Goal: Find specific page/section: Find specific page/section

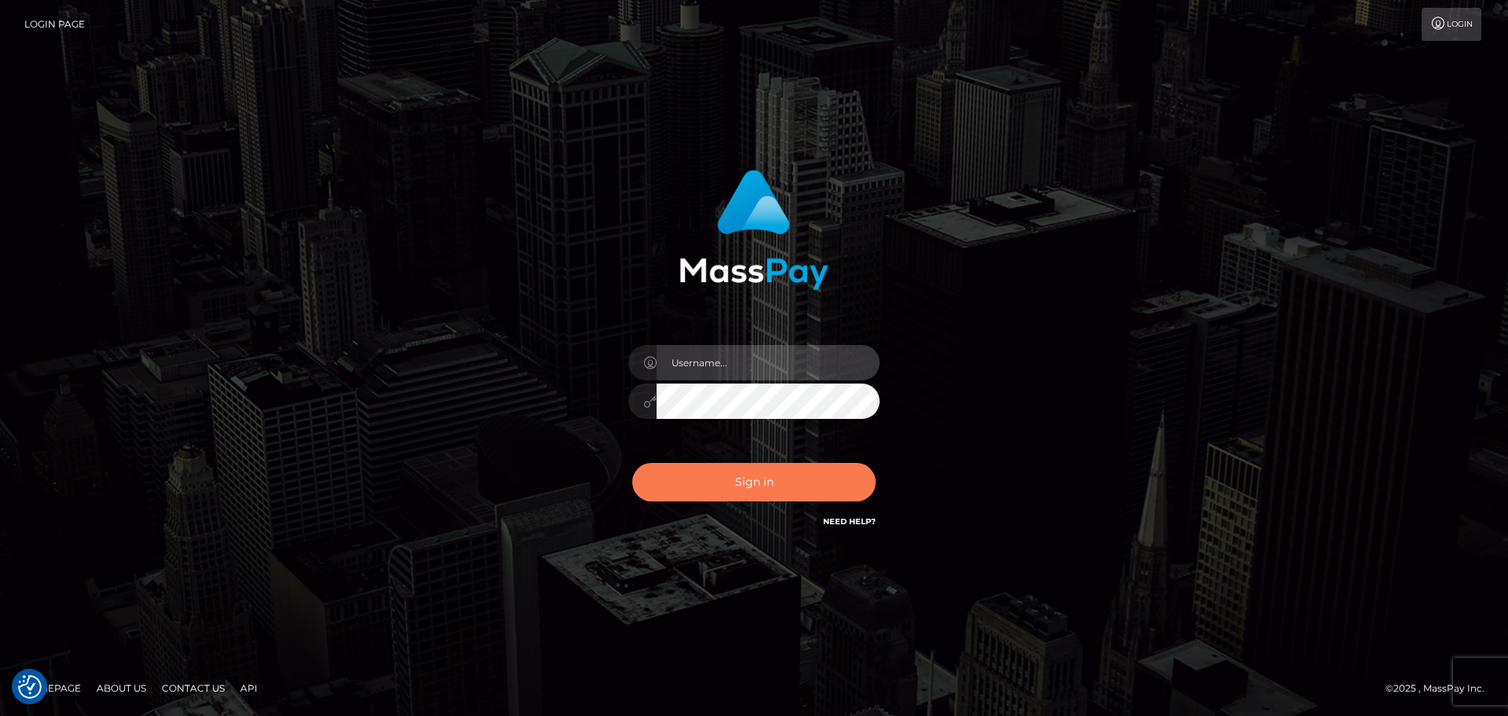
type input "hello.feetfinder"
click at [780, 477] on button "Sign in" at bounding box center [753, 482] width 243 height 38
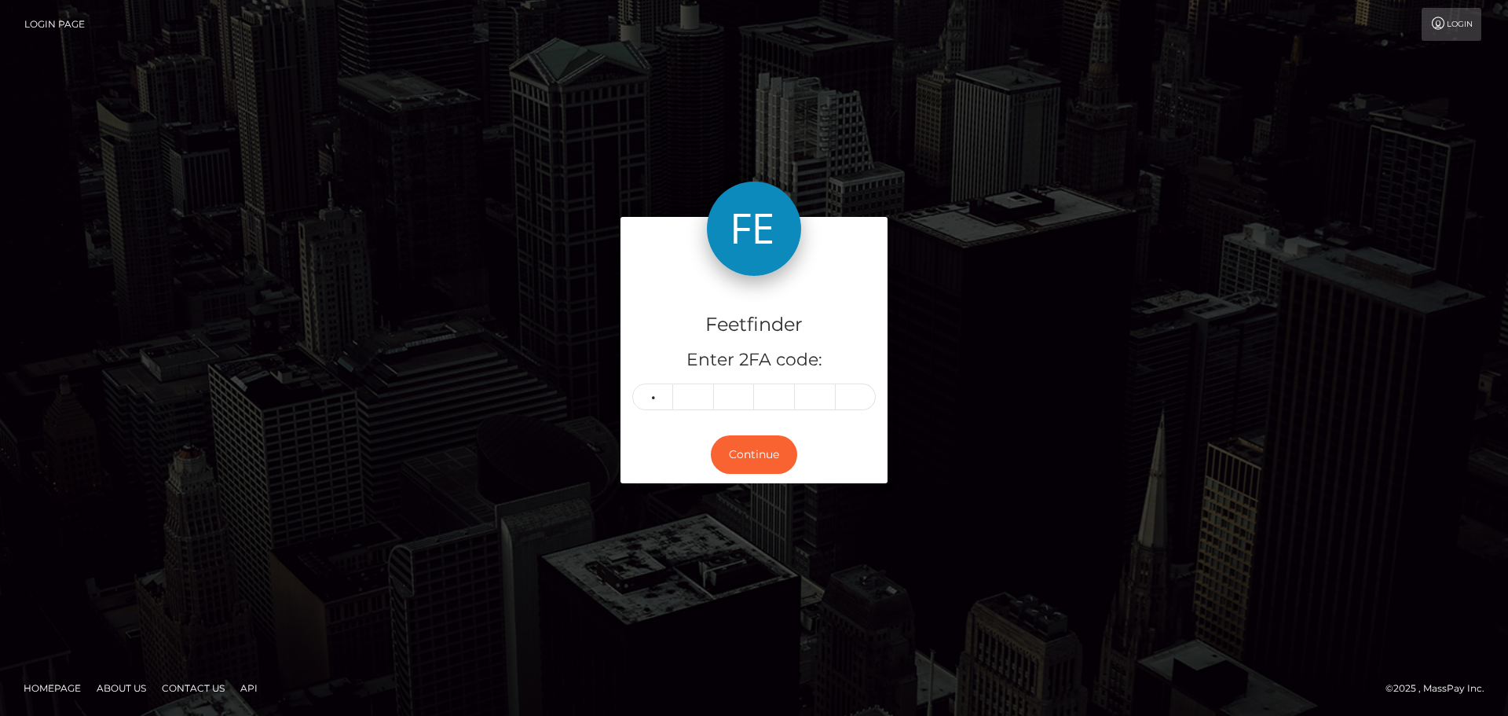
type input "4"
type input "8"
type input "7"
type input "4"
type input "9"
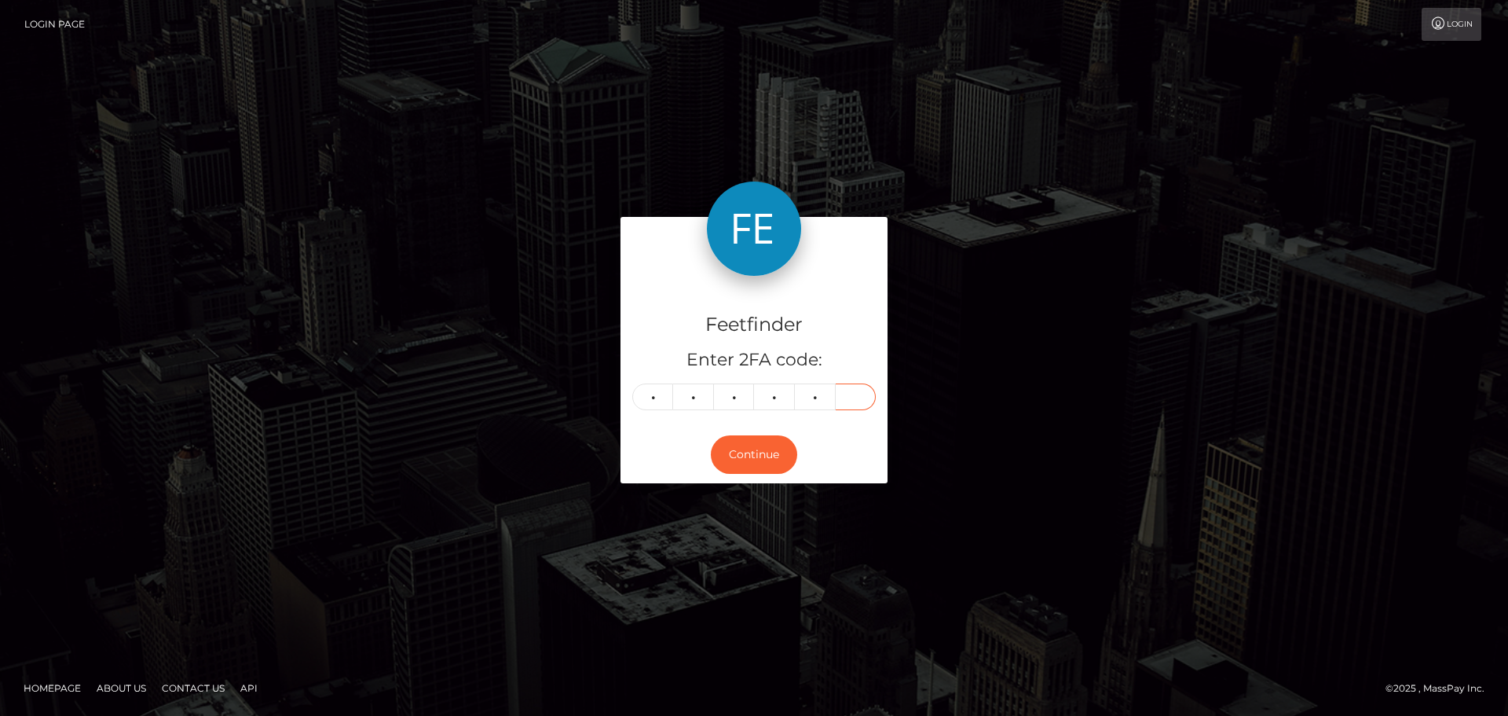
type input "9"
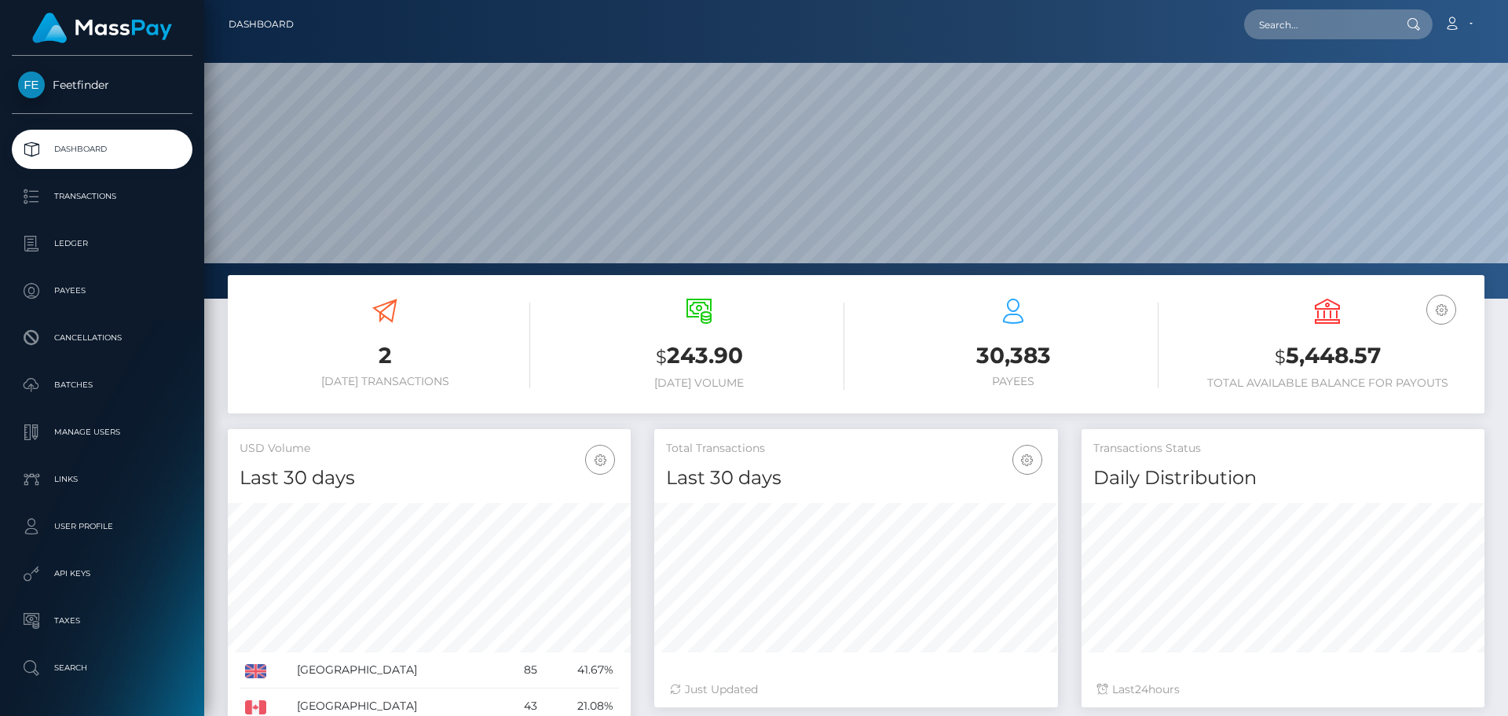
scroll to position [310, 0]
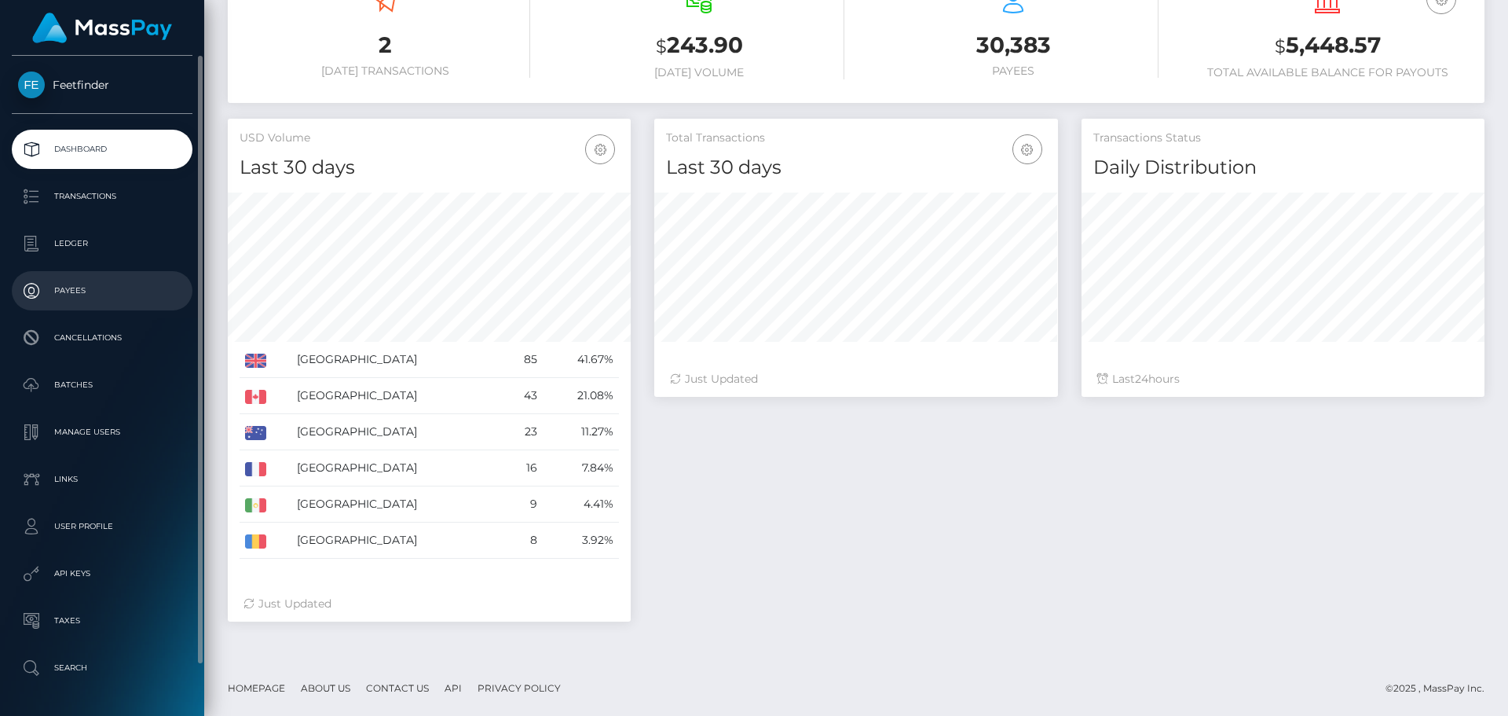
click at [54, 283] on p "Payees" at bounding box center [102, 291] width 168 height 24
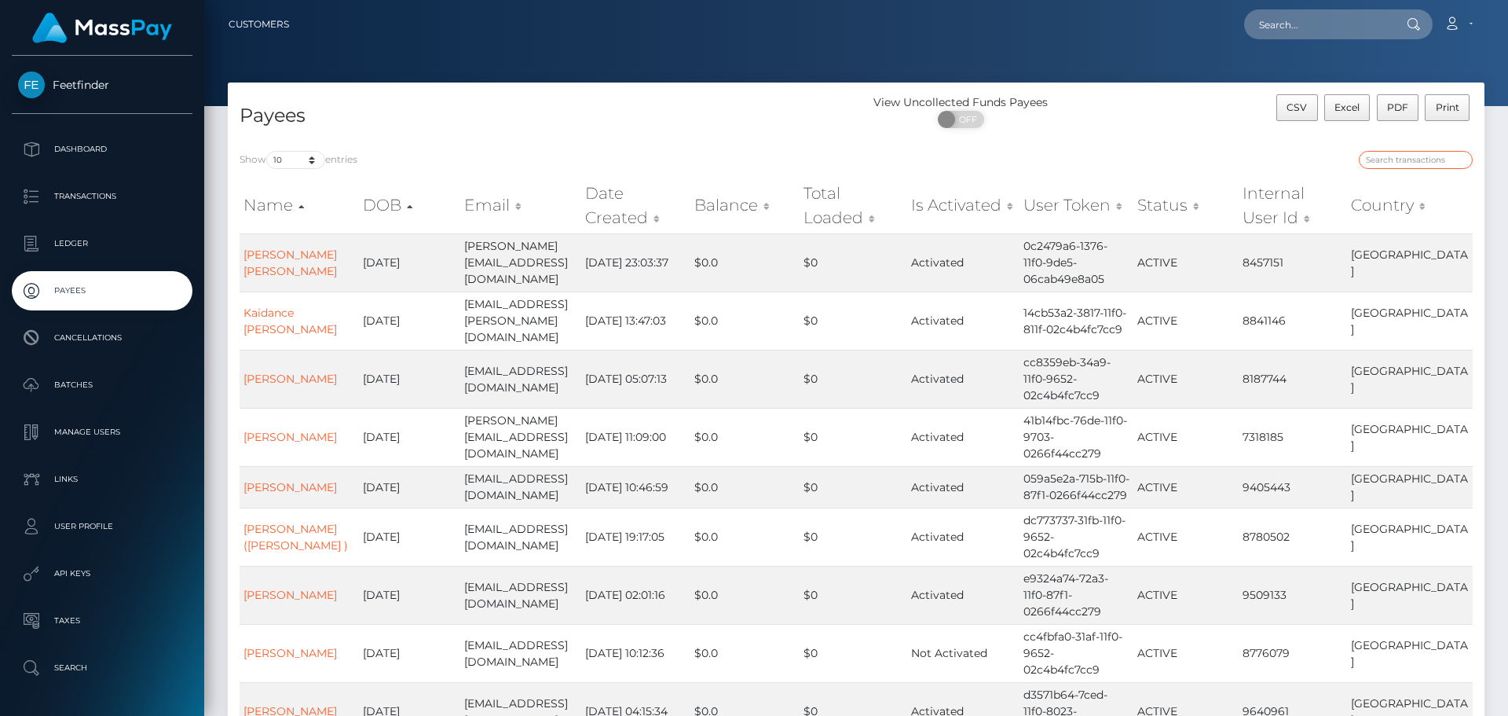
click at [1393, 159] on input "search" at bounding box center [1416, 160] width 114 height 18
paste input "e9edbef7-38e2-11f0-811f-02c4b4fc7cc9"
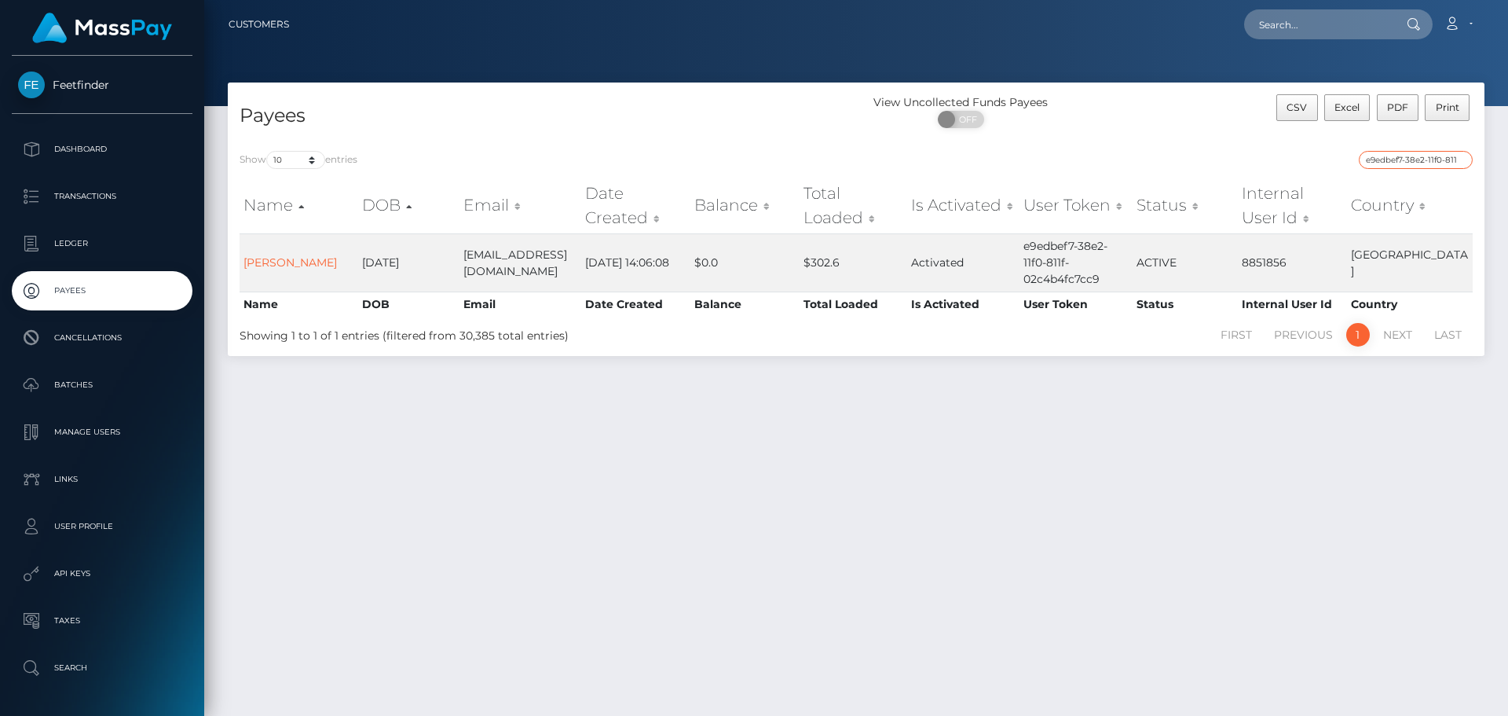
click at [1401, 160] on input "e9edbef7-38e2-11f0-811f-02c4b4fc7cc9" at bounding box center [1416, 160] width 114 height 18
click at [1395, 157] on input "e9edbef7-38e2-11f0-811f-02c4b4fc7cc9" at bounding box center [1416, 160] width 114 height 18
click at [1419, 164] on input "e9edbef7-38e2-11f0-811f-02c4b4fc7cc9" at bounding box center [1416, 160] width 114 height 18
paste input "93db91e5-8450-11f0-8023-0266f44cc27"
click at [1402, 151] on input "93db91e5-8450-11f0-8023-0266f44cc279" at bounding box center [1416, 160] width 114 height 18
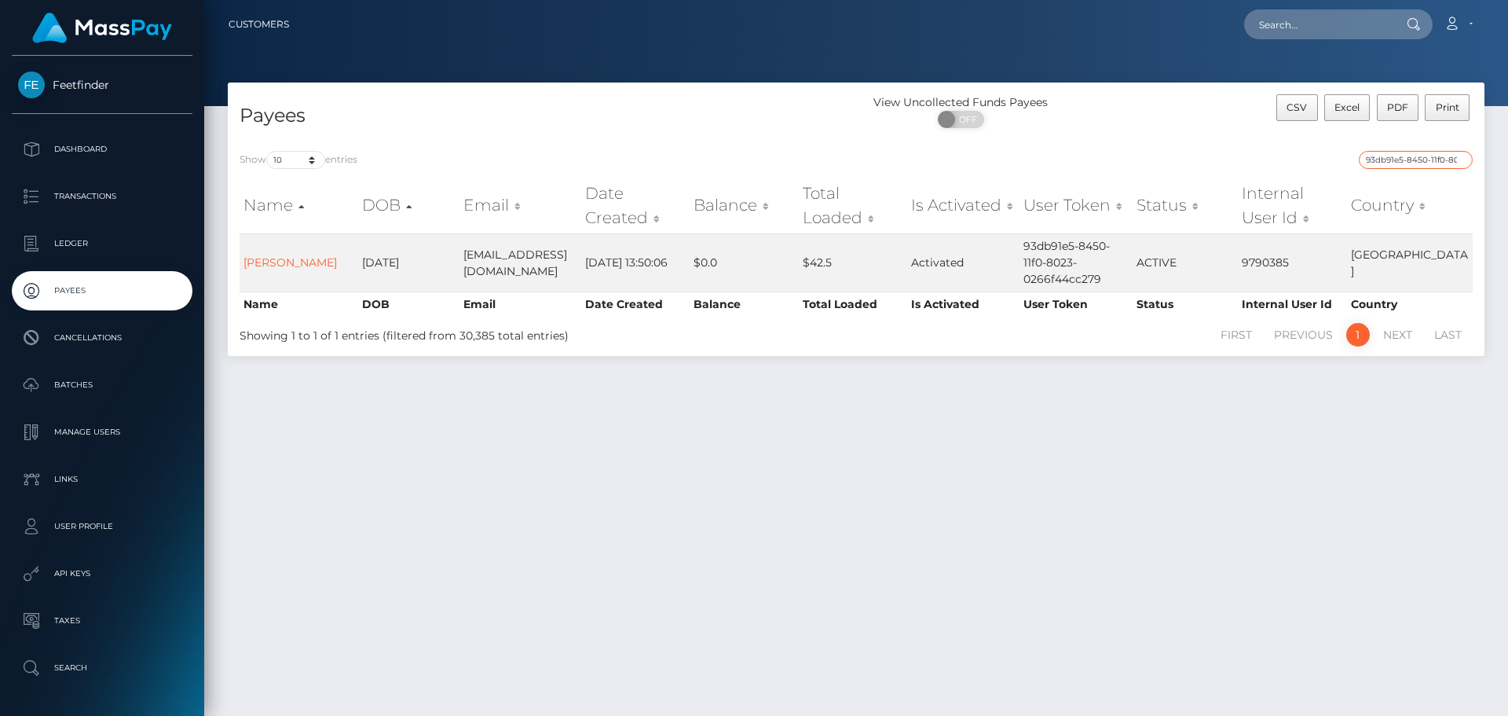
paste input "f03487f0-7de9"
click at [1439, 161] on input "f03487f0-7de9-11f0-8023-0266f44cc279" at bounding box center [1416, 160] width 114 height 18
paste input "d13c065a-8d8f-11f0-bd85-0694aced620b"
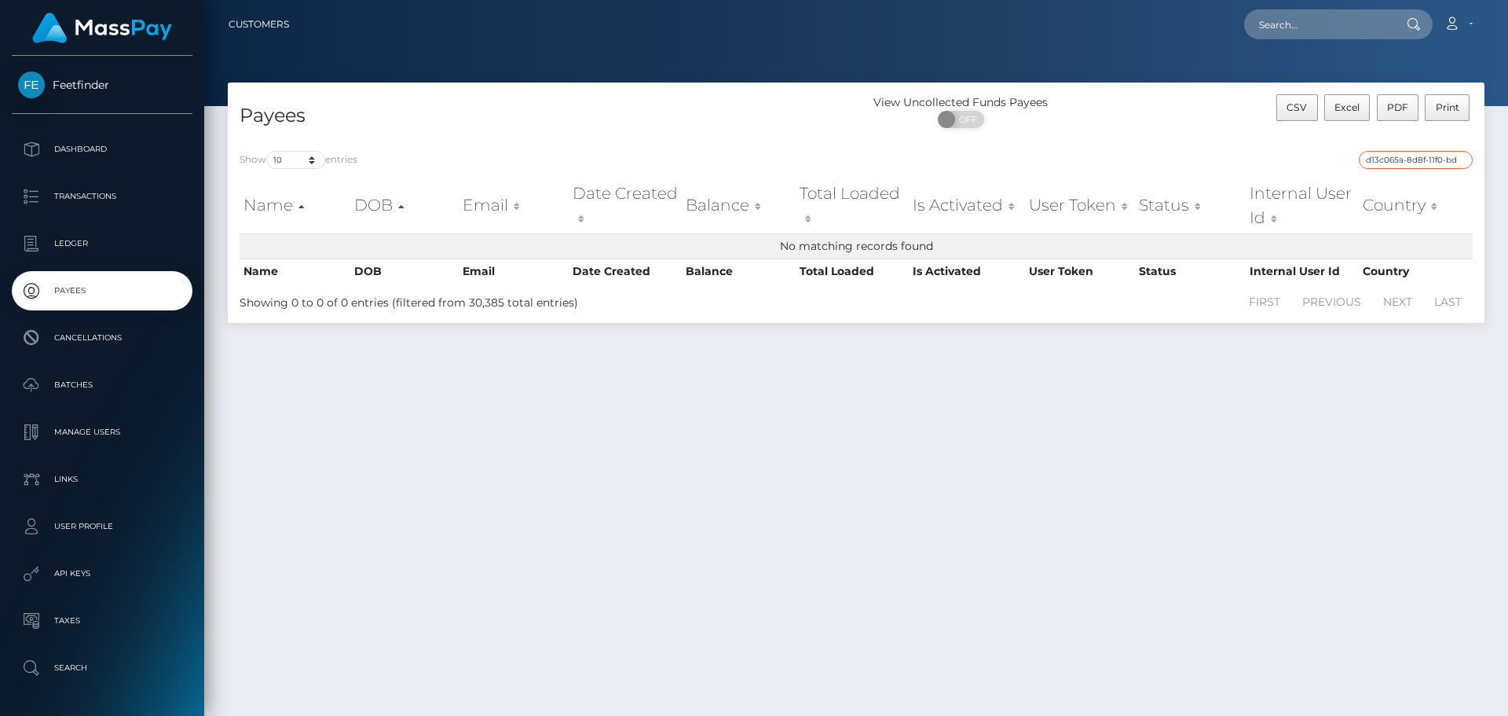
click at [1403, 153] on input "d13c065a-8d8f-11f0-bd85-0694aced620b" at bounding box center [1416, 160] width 114 height 18
drag, startPoint x: 1419, startPoint y: 162, endPoint x: 1419, endPoint y: 152, distance: 9.4
click at [1419, 157] on input "d13c065a-8d8f-11f0-bd85-0694aced620b" at bounding box center [1416, 160] width 114 height 18
click at [1422, 157] on input "d13c065a-8d8f-11f0-bd85-0694aced620" at bounding box center [1416, 160] width 114 height 18
paste input "66a197ab-8f26-11f0-bd85-0694aced620b"
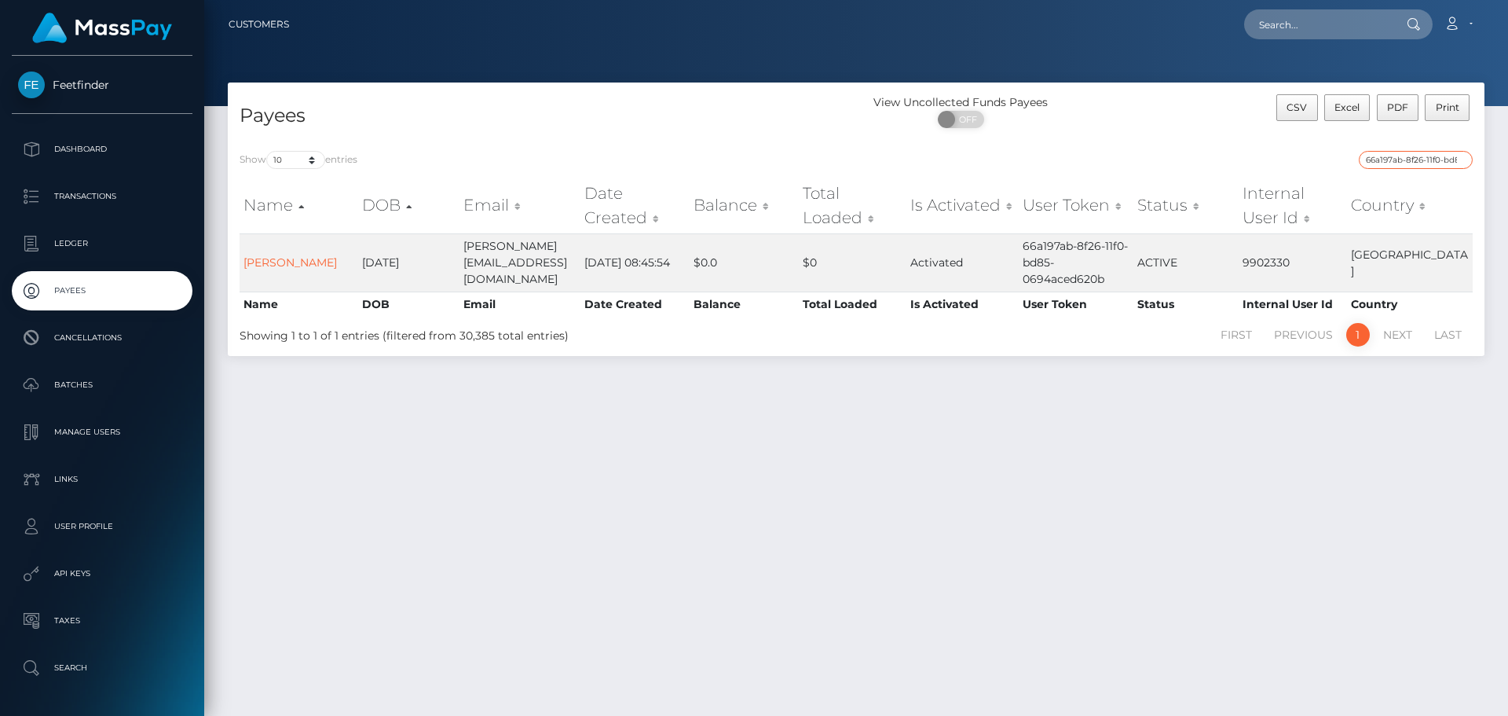
paste input "4dcd1dc2-7865-11f0-9703-0266f44cc279"
click at [1388, 163] on input "4dcd1dc2-7865-11f0-9703-0266f44cc279" at bounding box center [1416, 160] width 114 height 18
paste input "14c20a2e-78e3"
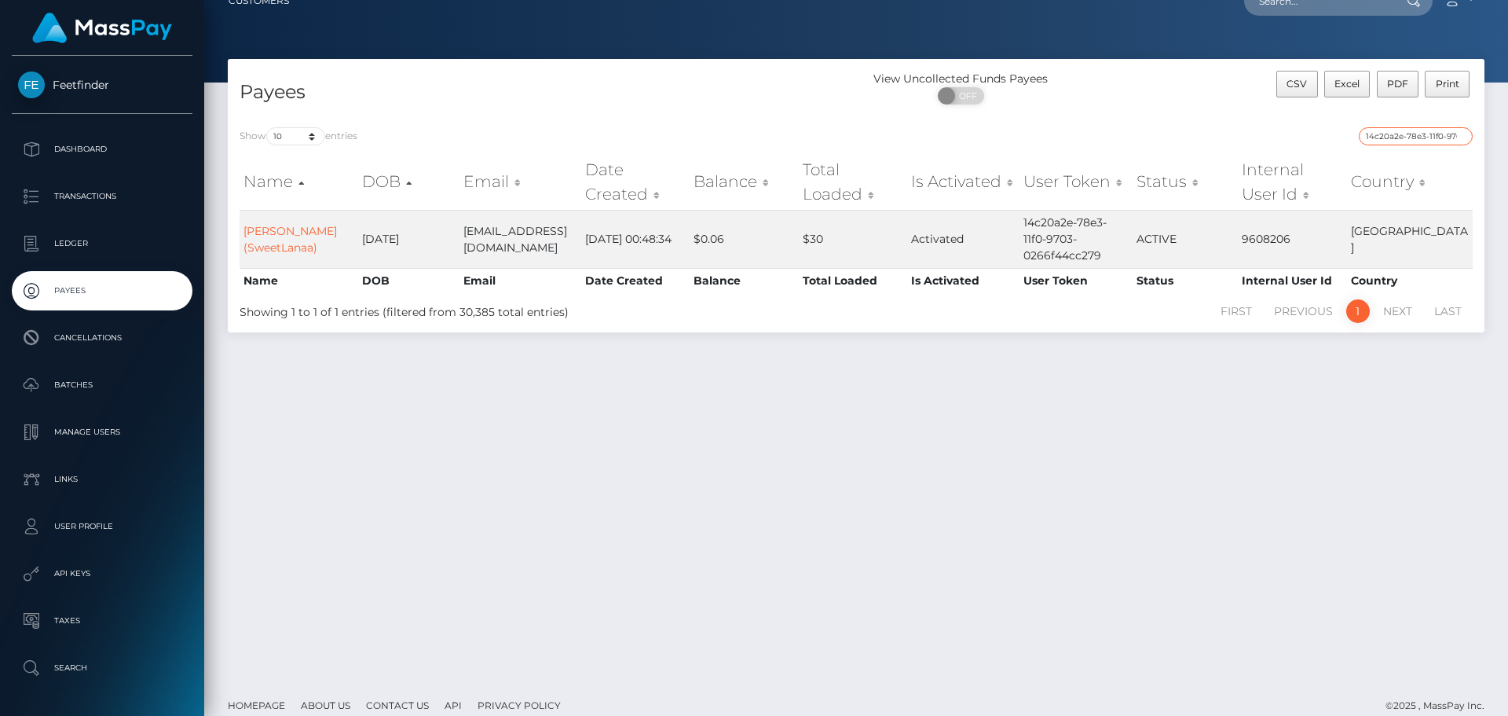
click at [1393, 138] on input "14c20a2e-78e3-11f0-9703-0266f44cc279" at bounding box center [1416, 136] width 114 height 18
click at [1387, 125] on div "Show 10 25 50 100 250 entries 14c20a2e-78e3-11f0-9703-0266f44cc279 Name DOB Ema…" at bounding box center [856, 223] width 1257 height 217
click at [1391, 132] on input "14c20a2e-78e3-11f0-9703-0266f44cc279" at bounding box center [1416, 136] width 114 height 18
paste input "cb779fce-90a5-11f0-bd85-0694aced620b"
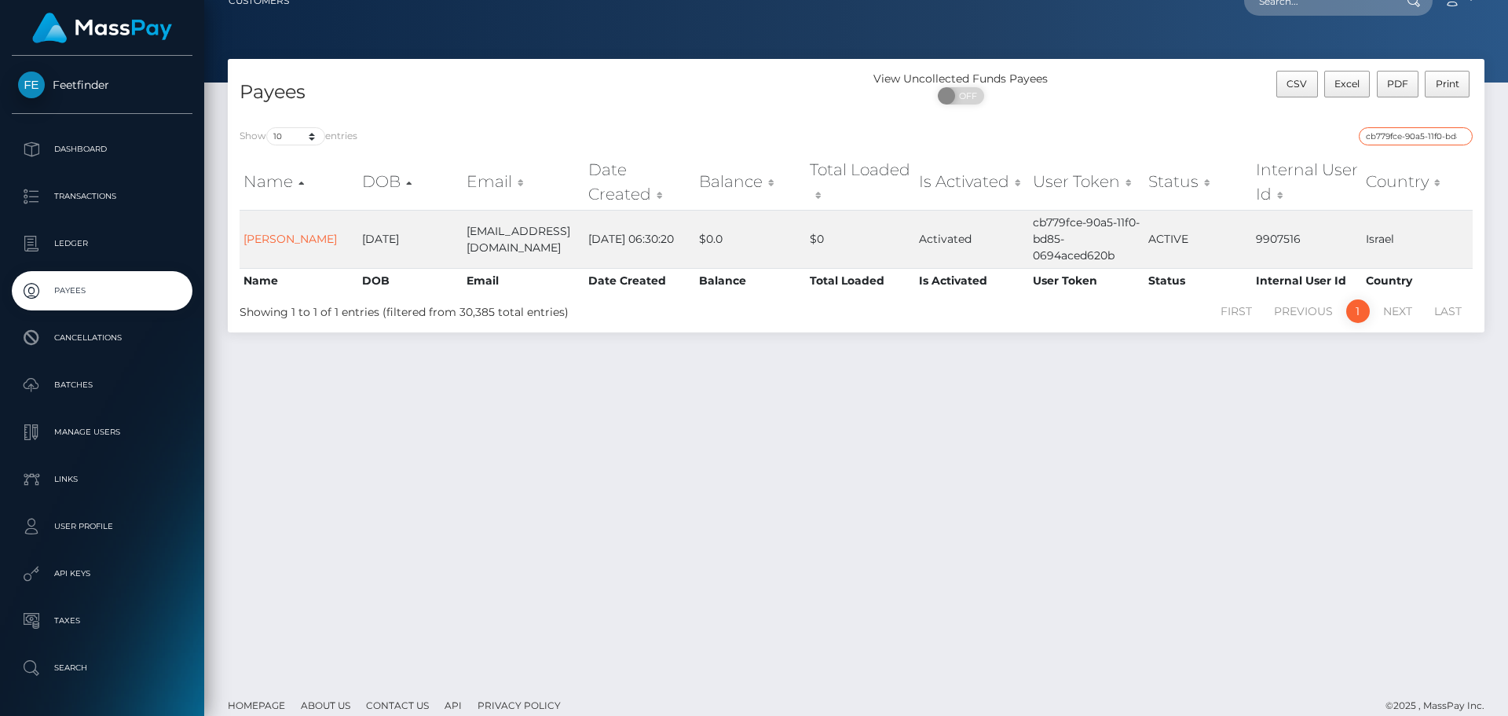
click at [1386, 134] on input "cb779fce-90a5-11f0-bd85-0694aced620b" at bounding box center [1416, 136] width 114 height 18
paste input "e13be859-14b2-11f0-9de5-06cab49e8a05"
click at [1375, 130] on input "e13be859-14b2-11f0-9de5-06cab49e8a05" at bounding box center [1416, 136] width 114 height 18
paste input "f89e9265-914d-11f0-bd85-0694aced620b"
click at [1391, 135] on input "f89e9265-914d-11f0-bd85-0694aced620b" at bounding box center [1416, 136] width 114 height 18
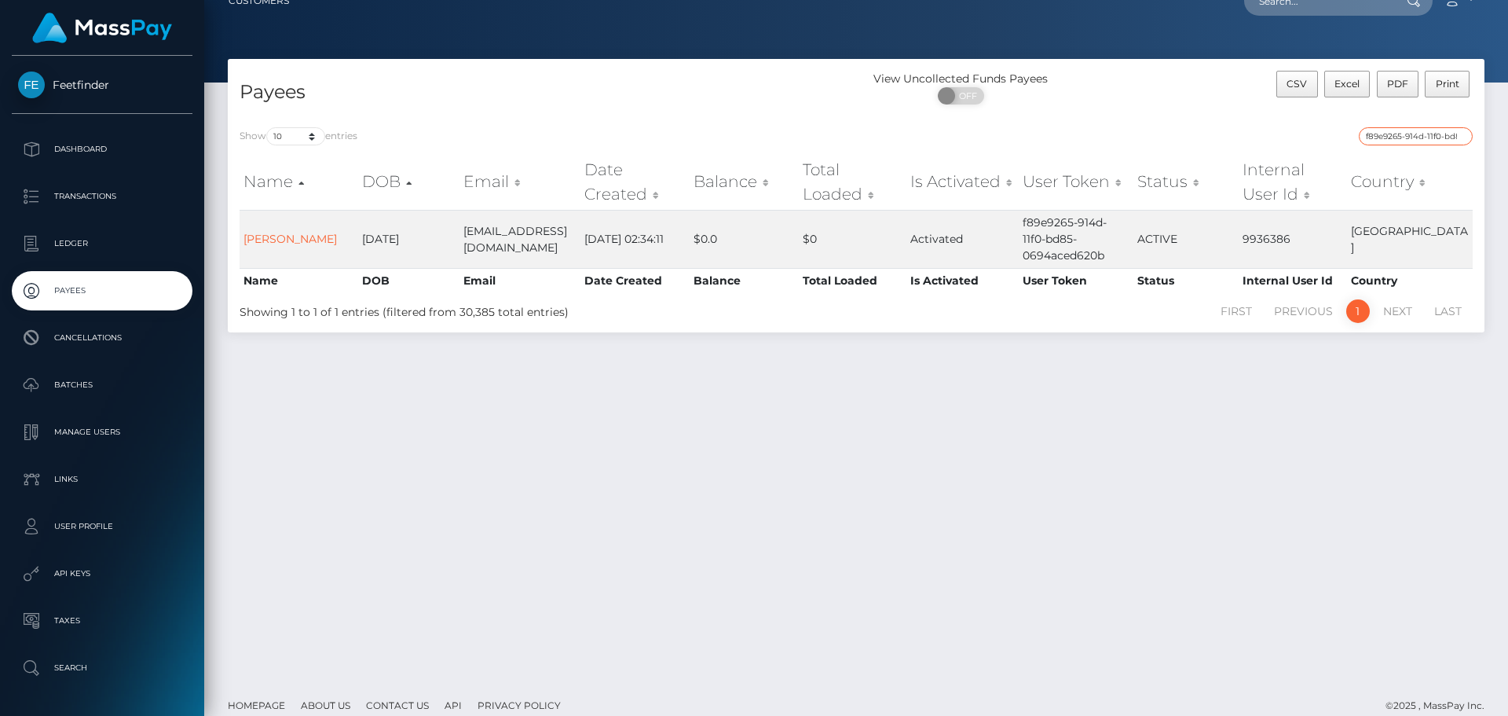
paste input "db1ce9d7-9198"
click at [1386, 127] on input "db1ce9d7-9198-11f0-bd85-0694aced620b" at bounding box center [1416, 136] width 114 height 18
paste input "b84e6105-8338-11f0-8023-0266f44cc279"
click at [1402, 137] on input "b84e6105-8338-11f0-8023-0266f44cc279" at bounding box center [1416, 136] width 114 height 18
paste input "1aaa0fa3-9203-11f0-bd85-0694aced620b"
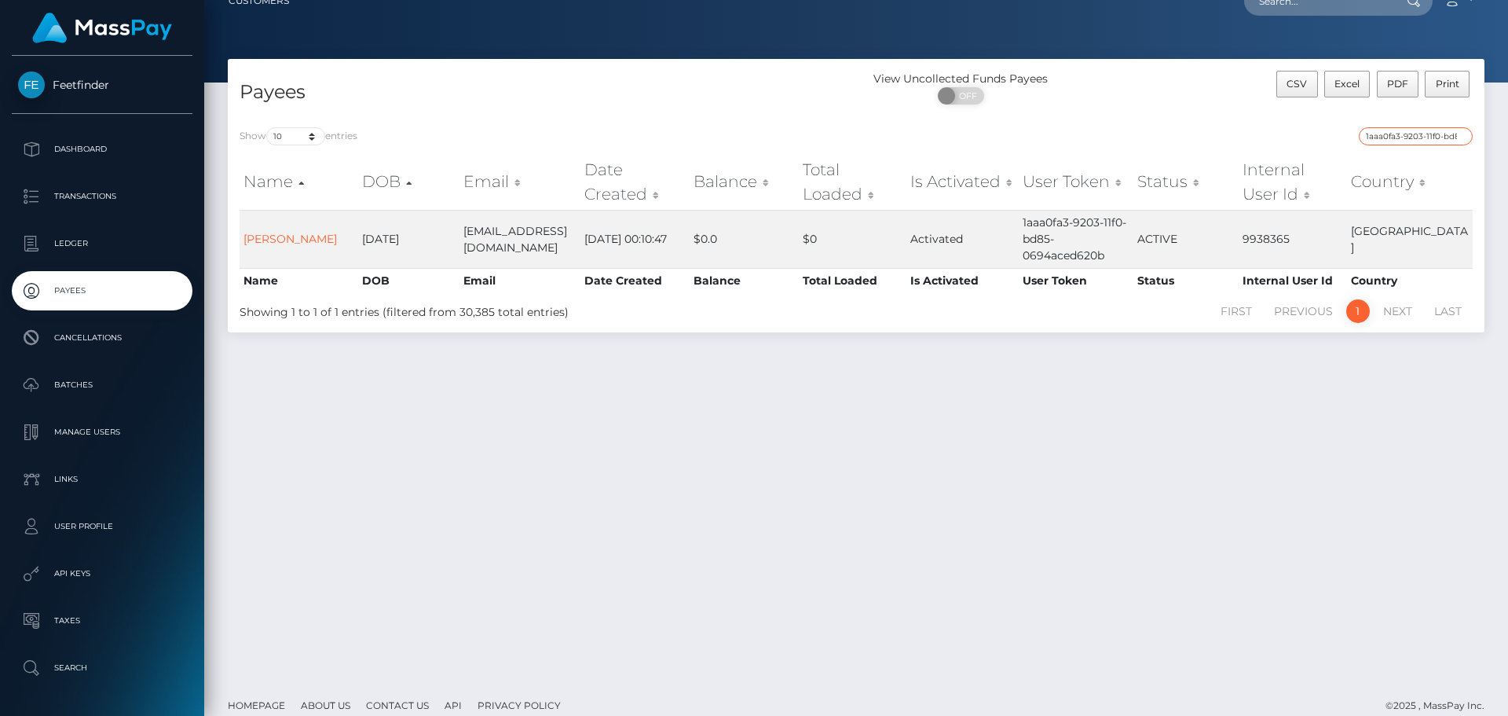
paste input "ea7d5d8f-8aa6"
click at [1397, 130] on input "ea7d5d8f-8aa6-11f0-bd85-0694aced620b" at bounding box center [1416, 136] width 114 height 18
paste input "8ebd6634-867b-11f0-8023-0266f44cc279"
click at [1414, 131] on input "8ebd6634-867b-11f0-8023-0266f44cc279" at bounding box center [1416, 136] width 114 height 18
paste input "ff231781-90af-11f0-bd85-0694aced620b"
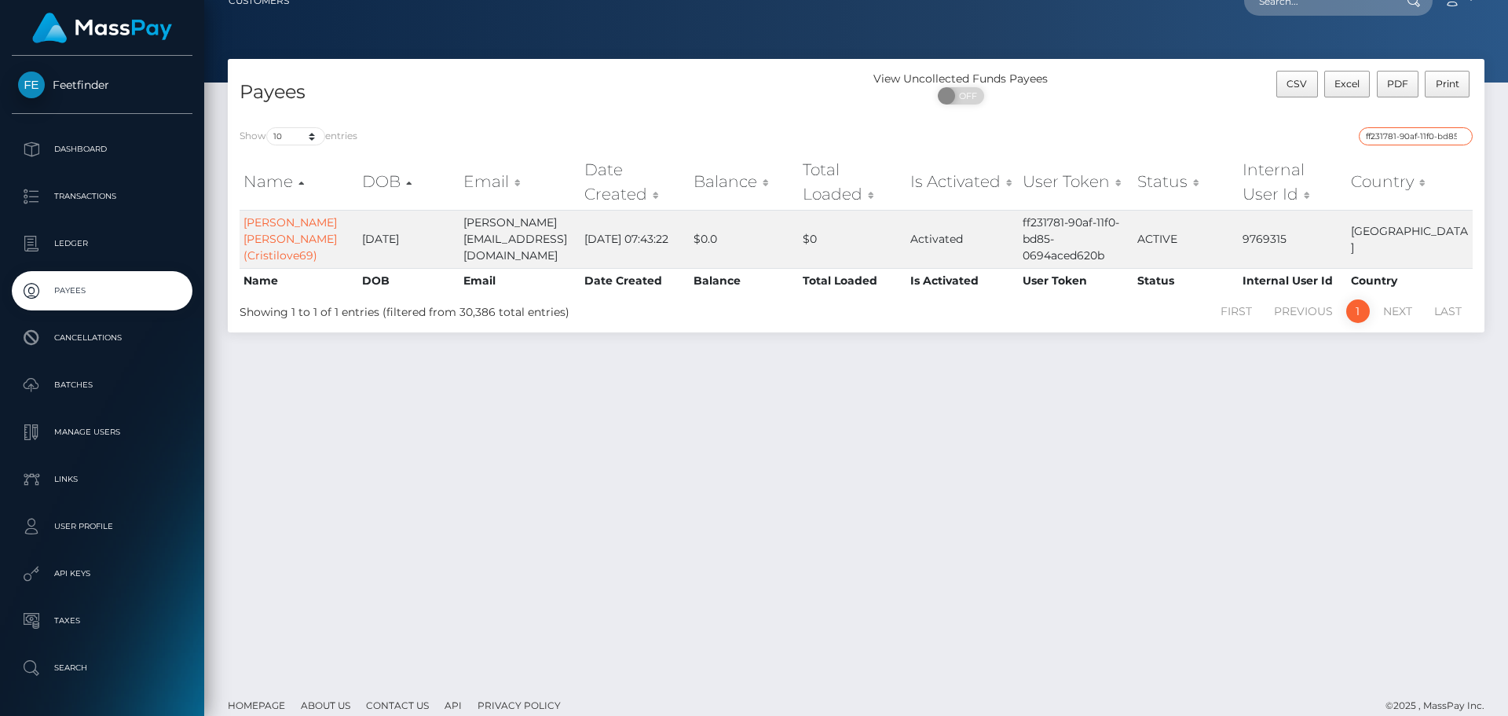
click at [1438, 138] on input "ff231781-90af-11f0-bd85-0694aced620b" at bounding box center [1416, 136] width 114 height 18
paste input "705c0e23-8efc"
click at [1383, 141] on input "705c0e23-8efc-11f0-bd85-0694aced620b" at bounding box center [1416, 136] width 114 height 18
paste input "c53abba8-912d"
click at [1397, 134] on input "c53abba8-912d-11f0-bd85-0694aced620b" at bounding box center [1416, 136] width 114 height 18
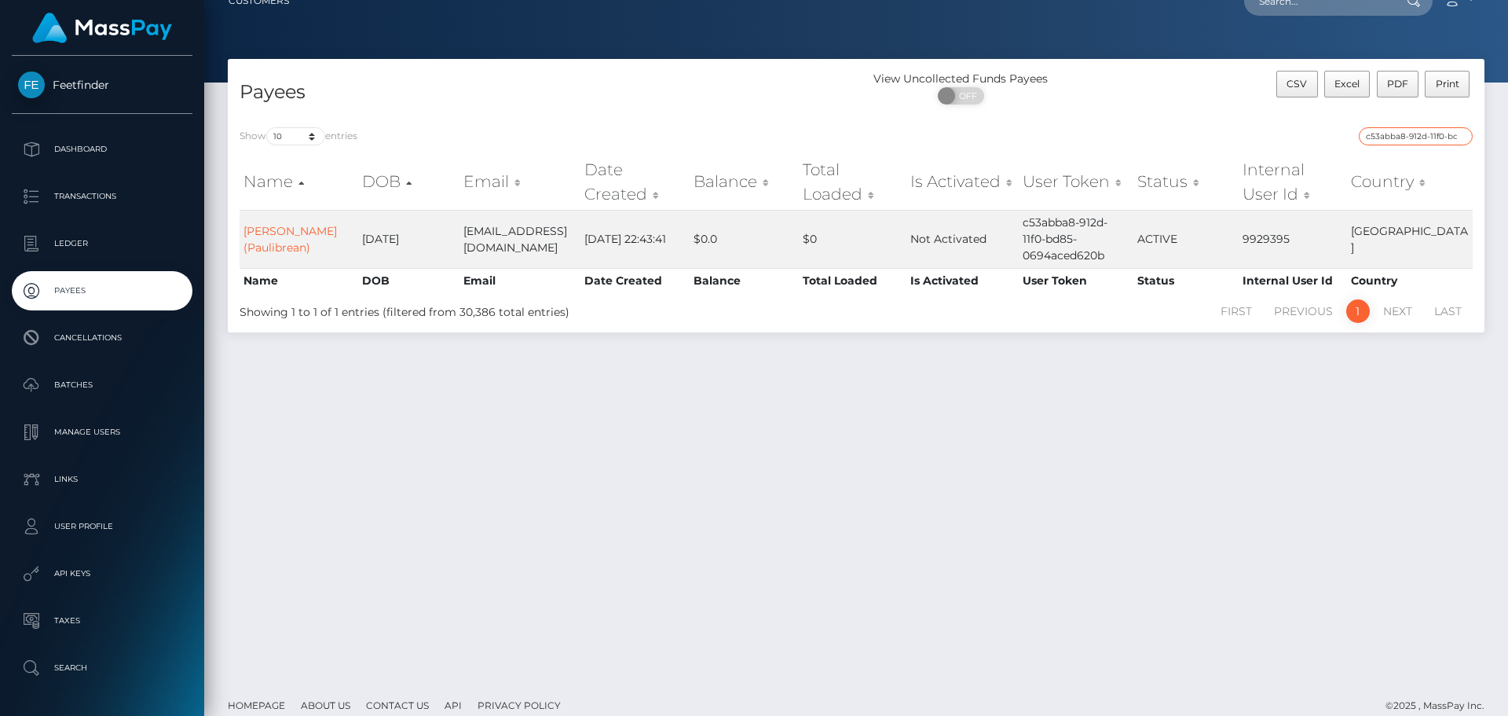
paste input "a911c0e3-7233-11f0-87f1-0266f44cc279"
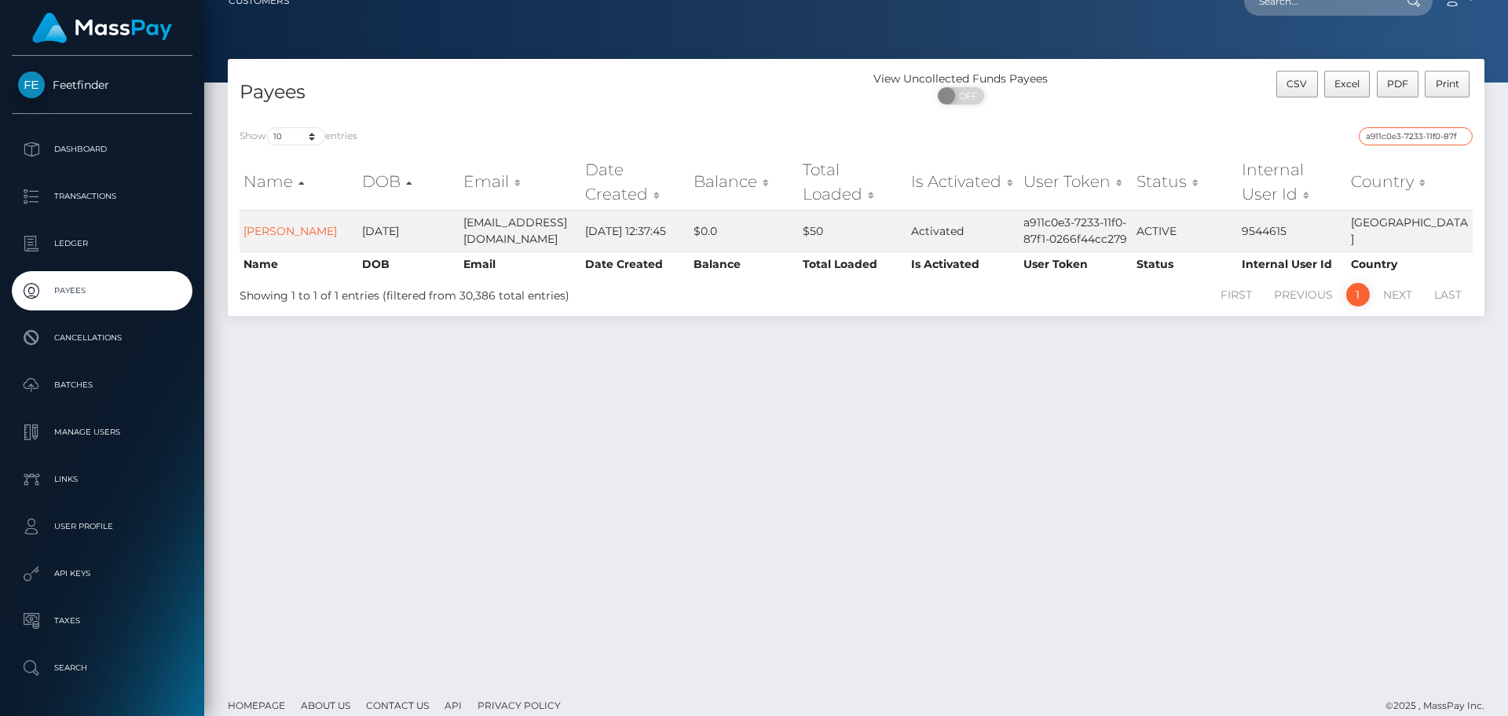
click at [1403, 131] on input "a911c0e3-7233-11f0-87f1-0266f44cc279" at bounding box center [1416, 136] width 114 height 18
paste input "c28be28a-36ee-11f0-9652-02c4b4fc7cc"
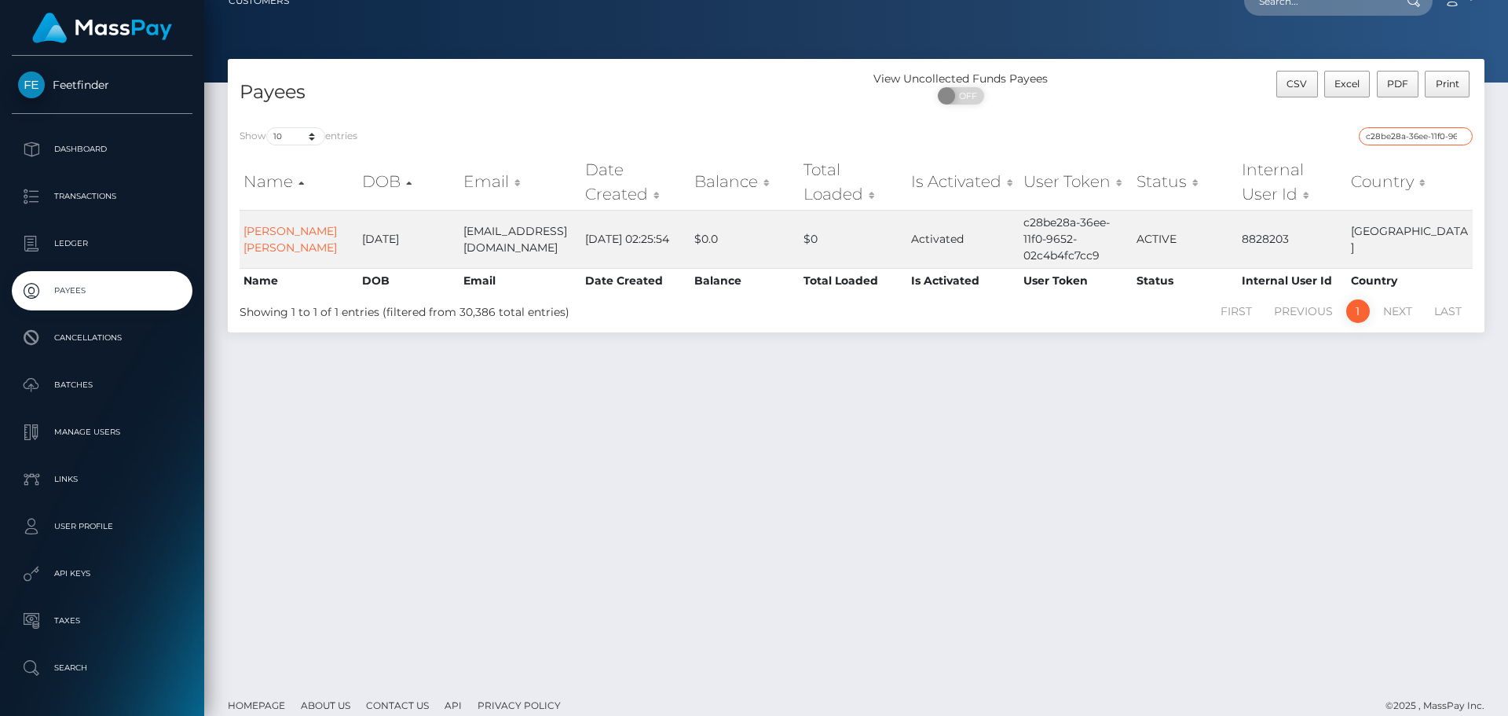
click at [1383, 136] on input "c28be28a-36ee-11f0-9652-02c4b4fc7cc9" at bounding box center [1416, 136] width 114 height 18
paste input "605137f8-9180-11f0-bd85-0694aced620b"
click at [1410, 144] on input "605137f8-9180-11f0-bd85-0694aced620b" at bounding box center [1416, 136] width 114 height 18
paste input "ab809748-91a4"
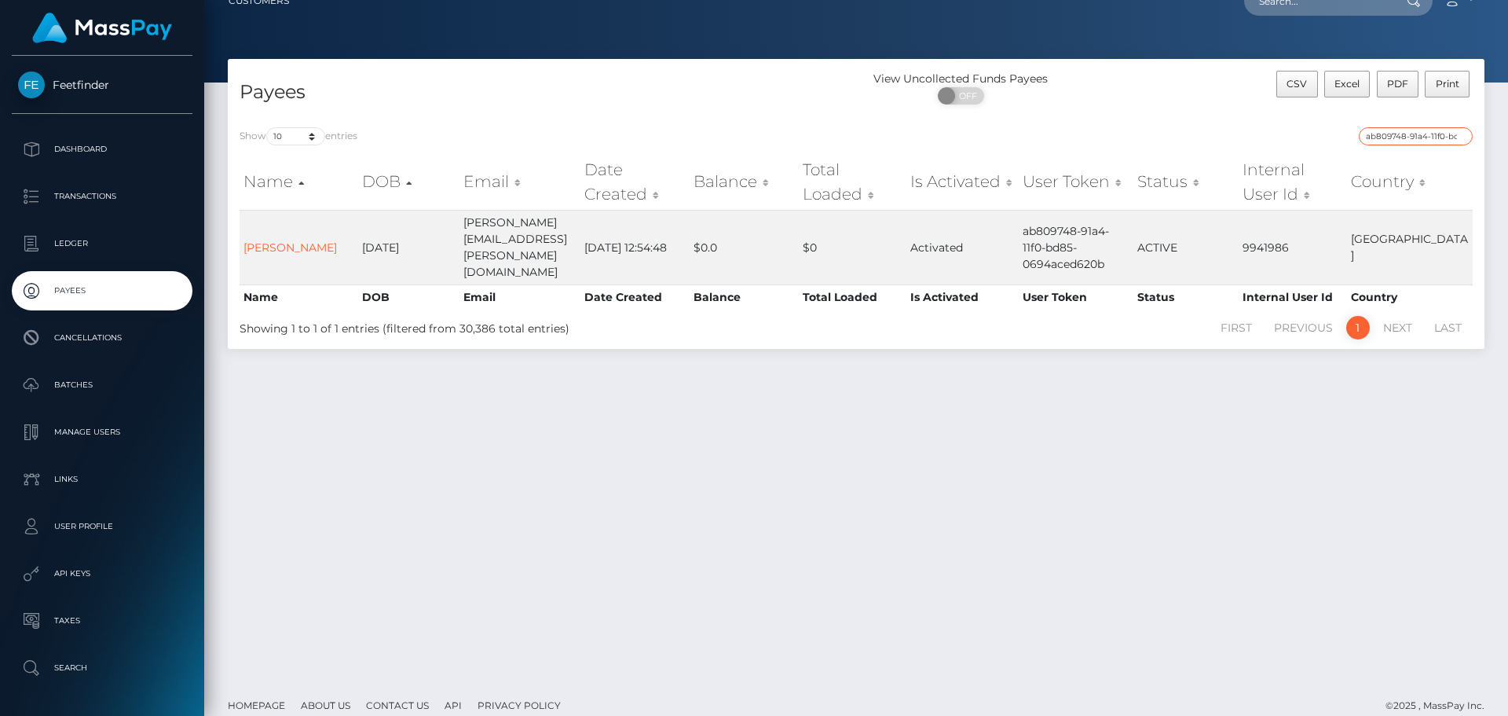
click at [1398, 129] on input "ab809748-91a4-11f0-bd85-0694aced620b" at bounding box center [1416, 136] width 114 height 18
paste input "03b5e943-760c-11f0-9703-0266f44cc279"
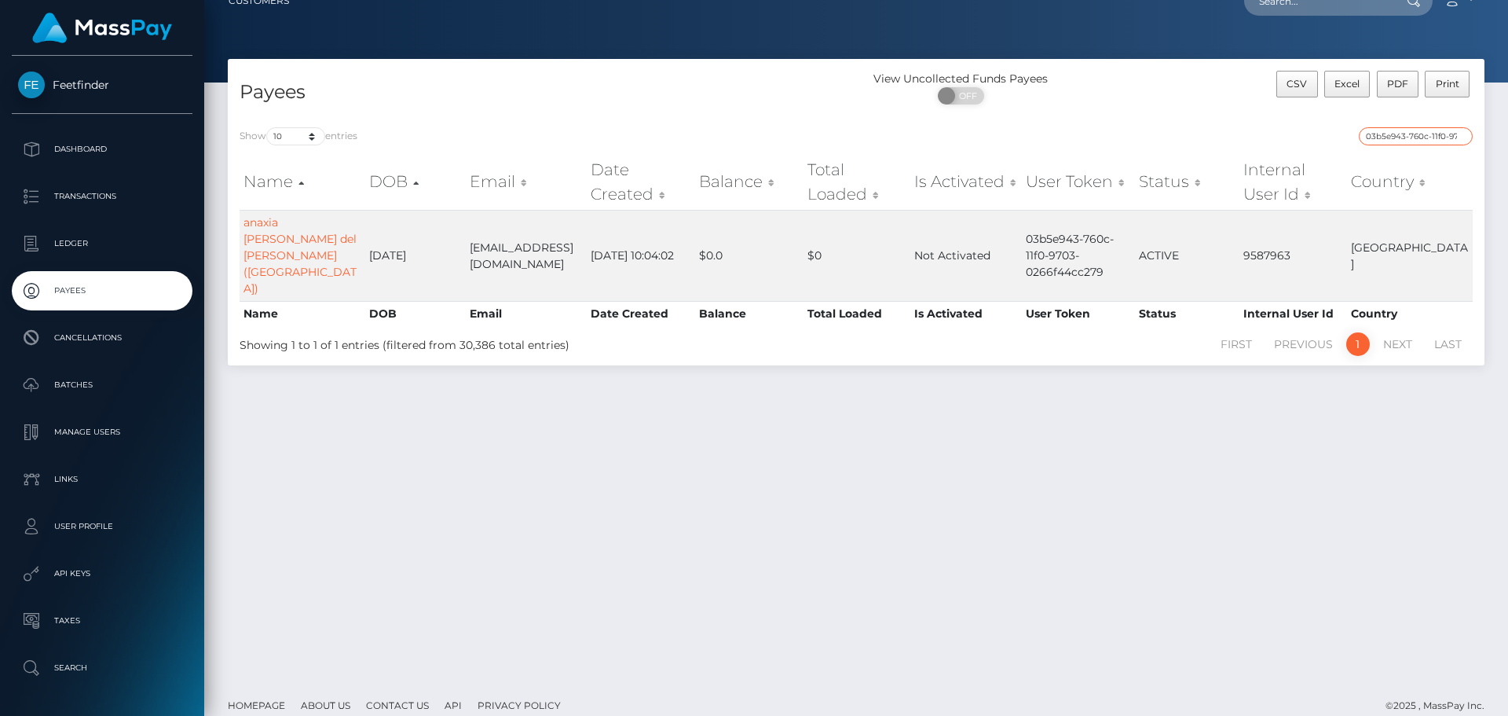
click at [1386, 140] on input "03b5e943-760c-11f0-9703-0266f44cc279" at bounding box center [1416, 136] width 114 height 18
paste input "b7d99625-8cd6-11f0-bd85-0694aced620b"
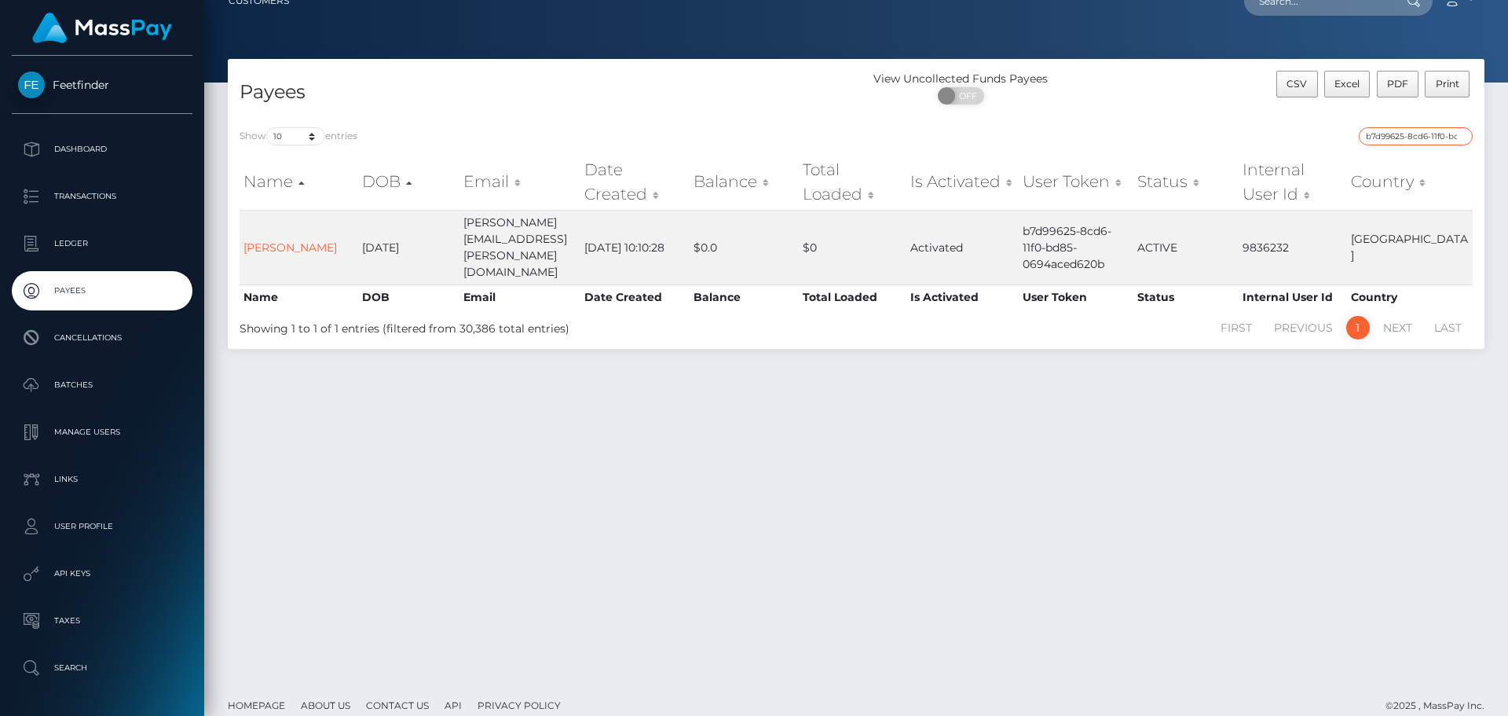
click at [1397, 136] on input "b7d99625-8cd6-11f0-bd85-0694aced620b" at bounding box center [1416, 136] width 114 height 18
paste input "d2dd1772-8e9"
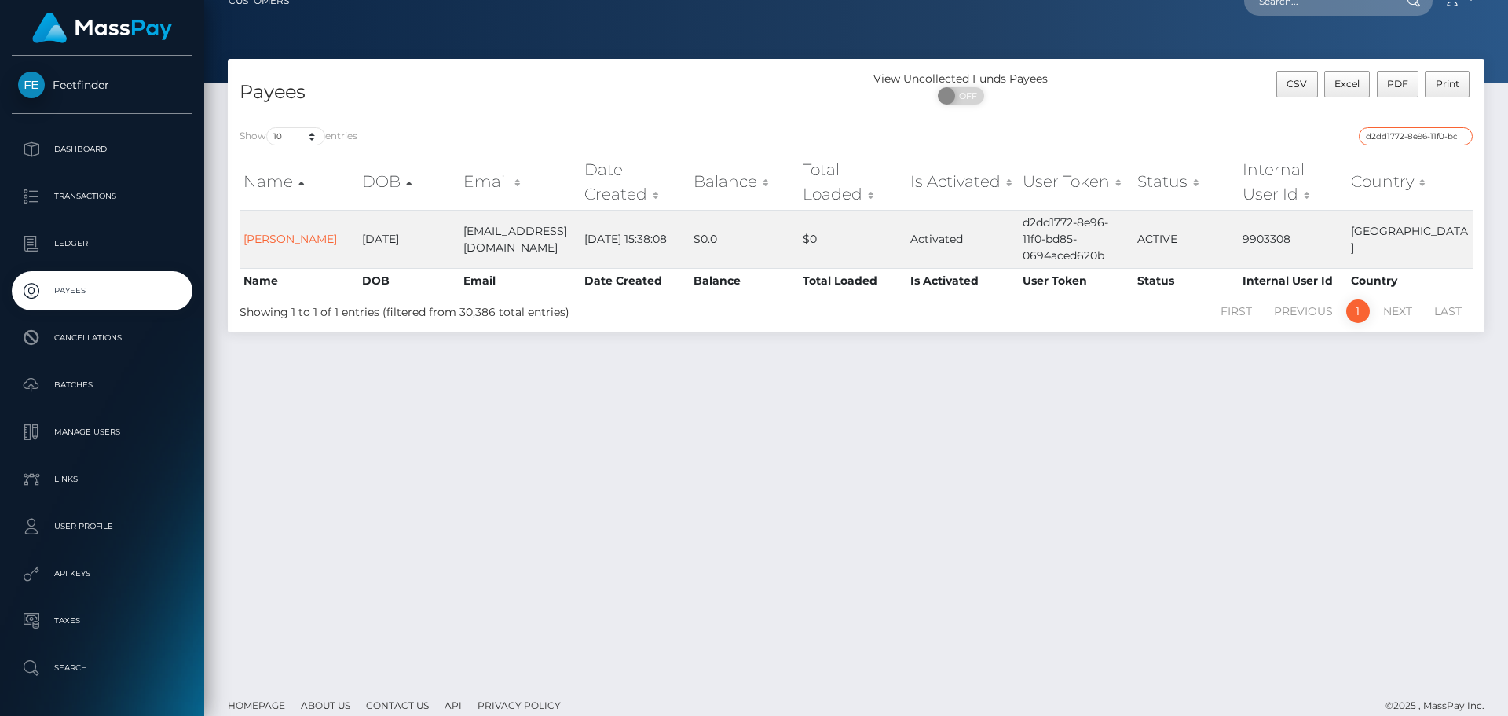
click at [1408, 137] on input "d2dd1772-8e96-11f0-bd85-0694aced620b" at bounding box center [1416, 136] width 114 height 18
paste input "40a45c47-8f7a"
click at [1419, 136] on input "40a45c47-8f7a-11f0-bd85-0694aced620b" at bounding box center [1416, 136] width 114 height 18
paste input "3a42479-5f16-11f0-b1fb-02a8c2768cb9"
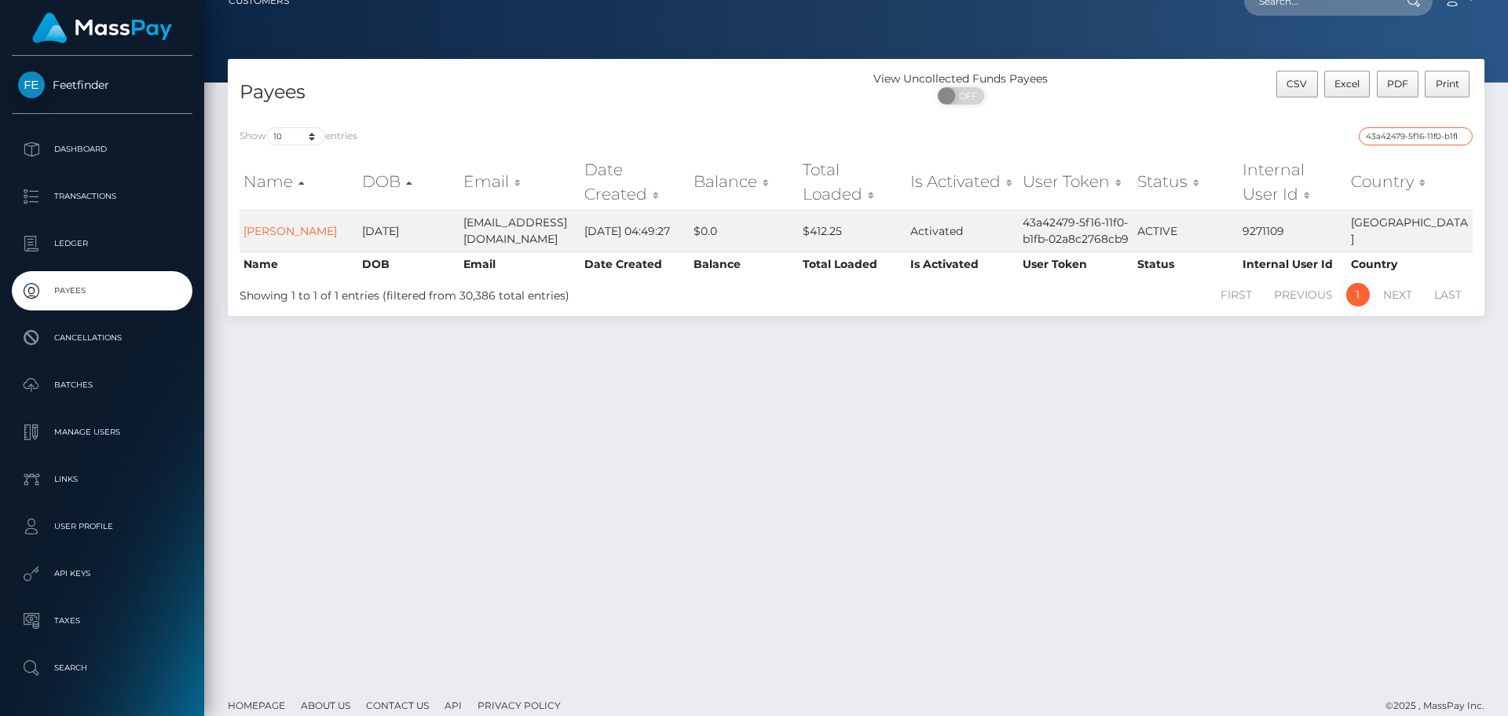
paste input "a38f8f21-926b-11f0-bd85-0694aced620b"
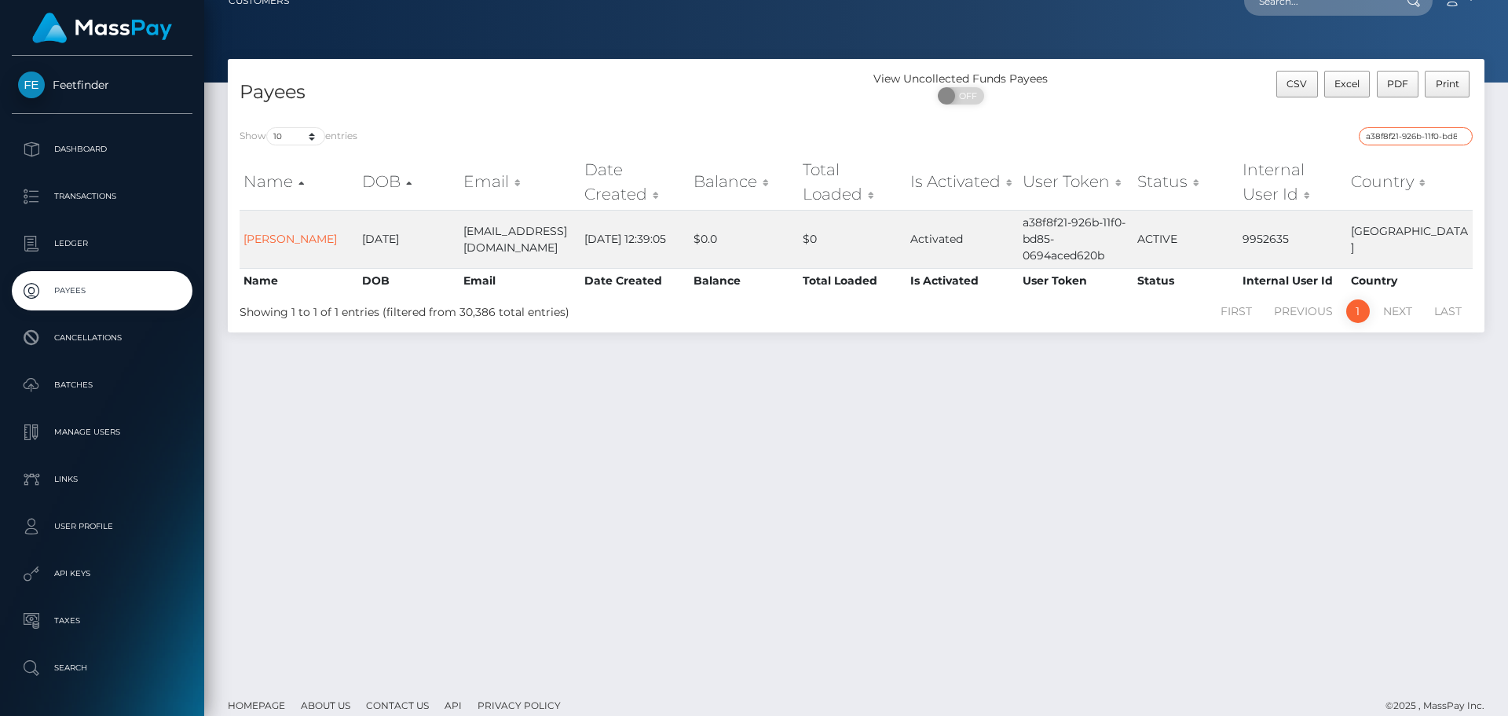
click at [1391, 138] on input "a38f8f21-926b-11f0-bd85-0694aced620b" at bounding box center [1416, 136] width 114 height 18
paste input "48a02638-6d0c-11f0-87f1-0266f44cc279"
click at [1382, 134] on input "48a02638-6d0c-11f0-87f1-0266f44cc279" at bounding box center [1416, 136] width 114 height 18
paste input "b95ec1e-9397-11f0-bd85-0694aced620b"
click at [1379, 131] on input "4b95ec1e-9397-11f0-bd85-0694aced620b" at bounding box center [1416, 136] width 114 height 18
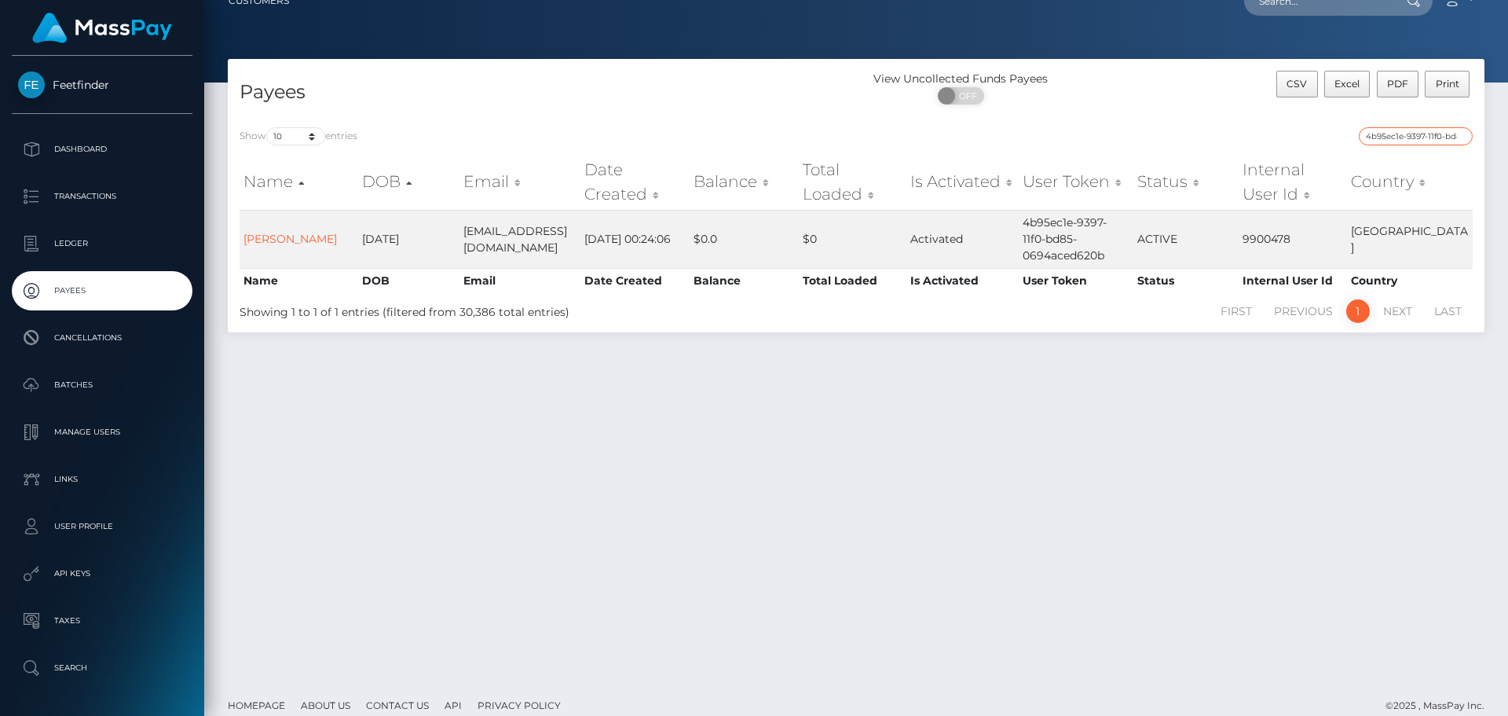
paste input "f843629c-79e3-11f0-9703-0266f44cc279"
click at [1400, 126] on div "Show 10 25 50 100 250 entries f843629c-79e3-11f0-9703-0266f44cc279 Name DOB Ema…" at bounding box center [856, 223] width 1257 height 217
click at [1400, 142] on input "f843629c-79e3-11f0-9703-0266f44cc279" at bounding box center [1416, 136] width 114 height 18
paste input "4656508-9346-11f0-bd85-0694aced620b"
click at [1422, 132] on input "f4656508-9346-11f0-bd85-0694aced620b" at bounding box center [1416, 136] width 114 height 18
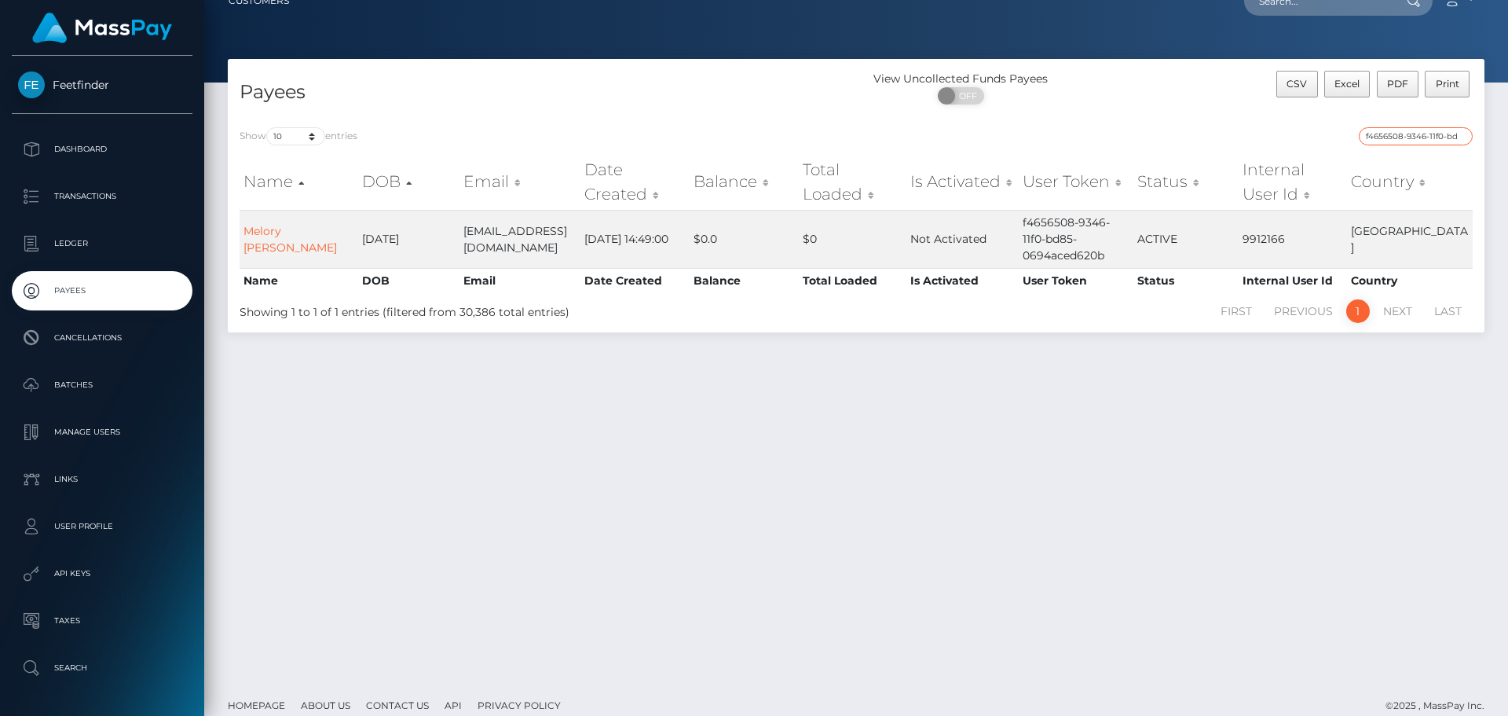
paste input "3648cbe1-84f3-11f0-8023-0266f44cc279"
click at [1410, 132] on input "3648cbe1-84f3-11f0-8023-0266f44cc279" at bounding box center [1416, 136] width 114 height 18
paste input "80200b35-8bf3-11f0-bd85-0694aced620b"
click at [1393, 137] on input "80200b35-8bf3-11f0-bd85-0694aced620b" at bounding box center [1416, 136] width 114 height 18
paste input "079ee7bd-934c"
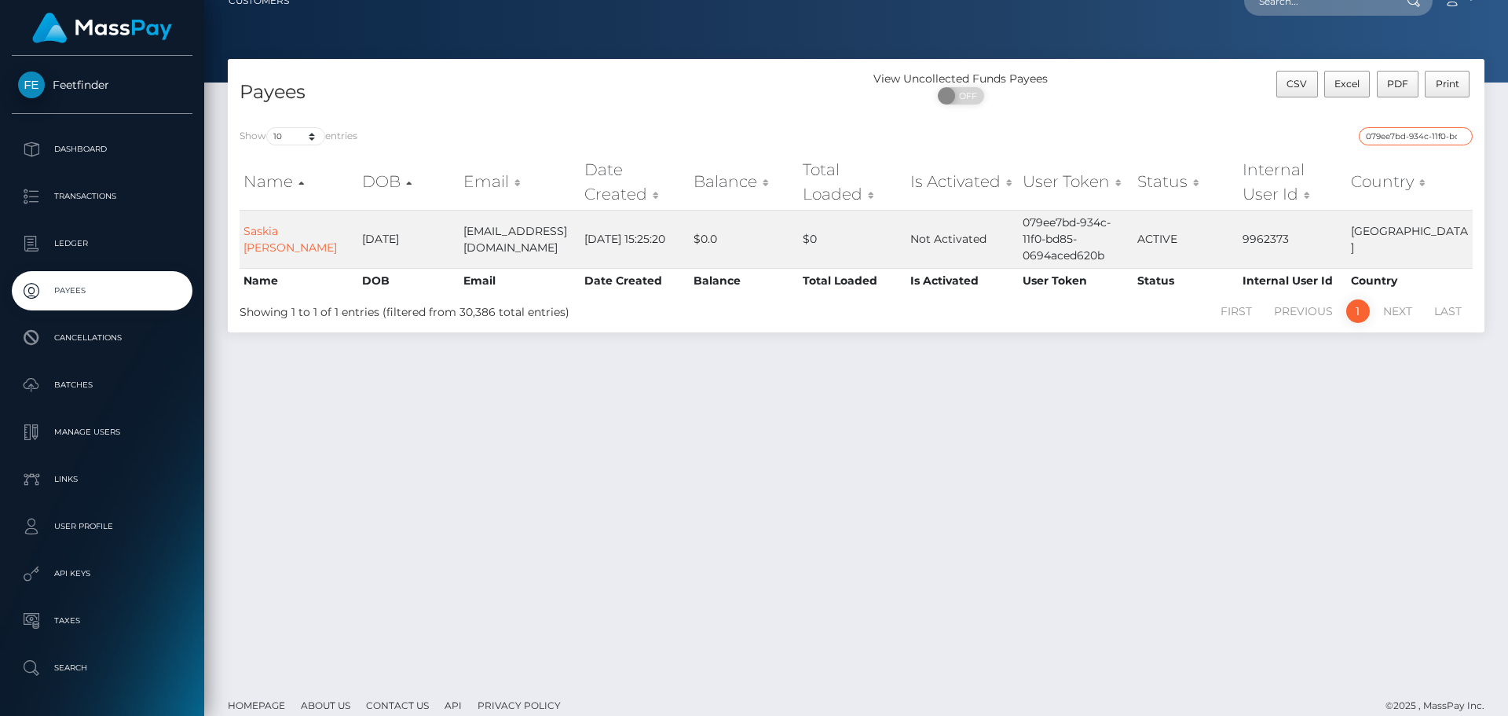
click at [1393, 140] on input "079ee7bd-934c-11f0-bd85-0694aced620b" at bounding box center [1416, 136] width 114 height 18
paste input "947513d6-7ded-11f0-8023-0266f44cc279"
click at [1380, 140] on input "947513d6-7ded-11f0-8023-0266f44cc279" at bounding box center [1416, 136] width 114 height 18
paste input "d603f16f-7d39"
click at [1389, 137] on input "d603f16f-7d39-11f0-8023-0266f44cc279" at bounding box center [1416, 136] width 114 height 18
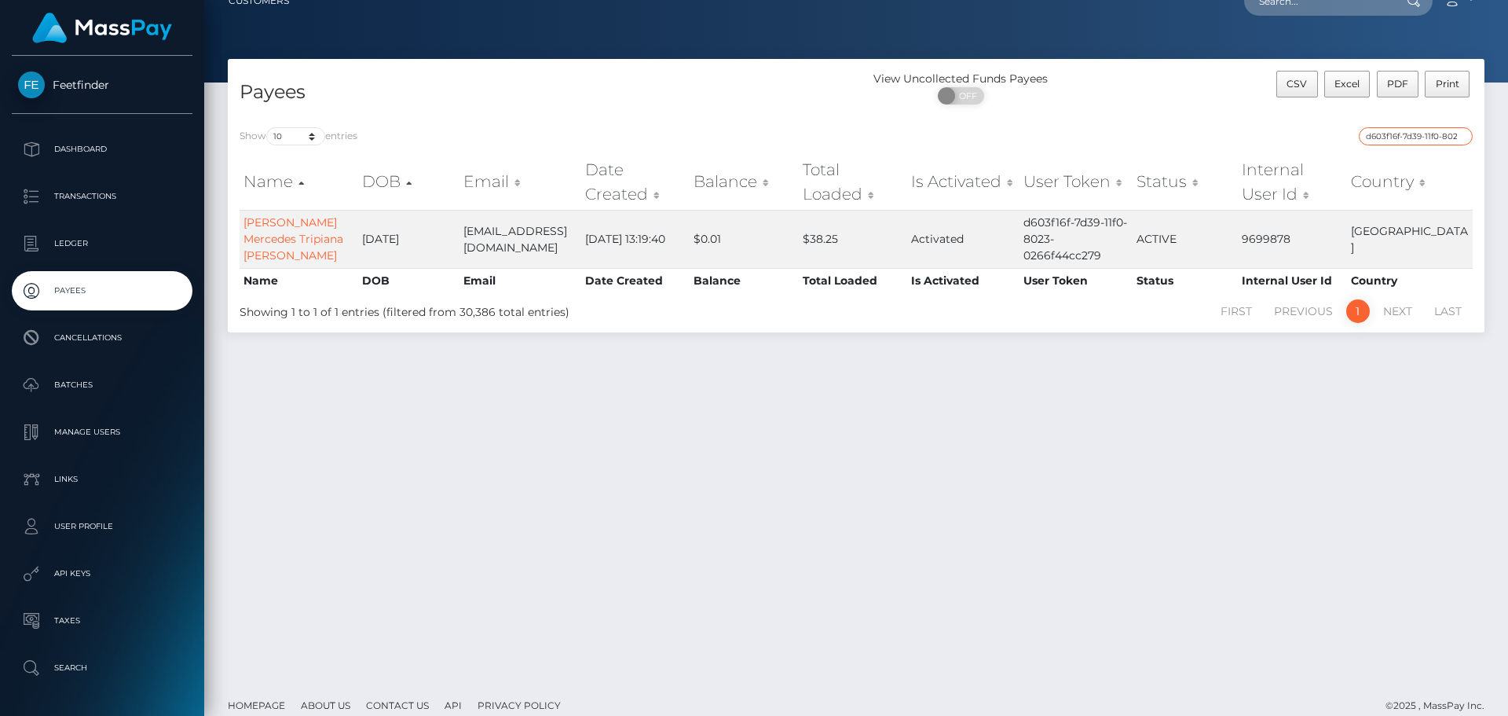
paste input "f8175c42-930d-11f0-bd85-0694aced620b"
click at [1388, 139] on input "f8175c42-930d-11f0-bd85-0694aced620b" at bounding box center [1416, 136] width 114 height 18
paste input "cce92e7f-8fb9"
click at [1399, 131] on input "cce92e7f-8fb9-11f0-bd85-0694aced620b" at bounding box center [1416, 136] width 114 height 18
paste input "0d2ccef4-8823-11f0-8023-0266f44cc279"
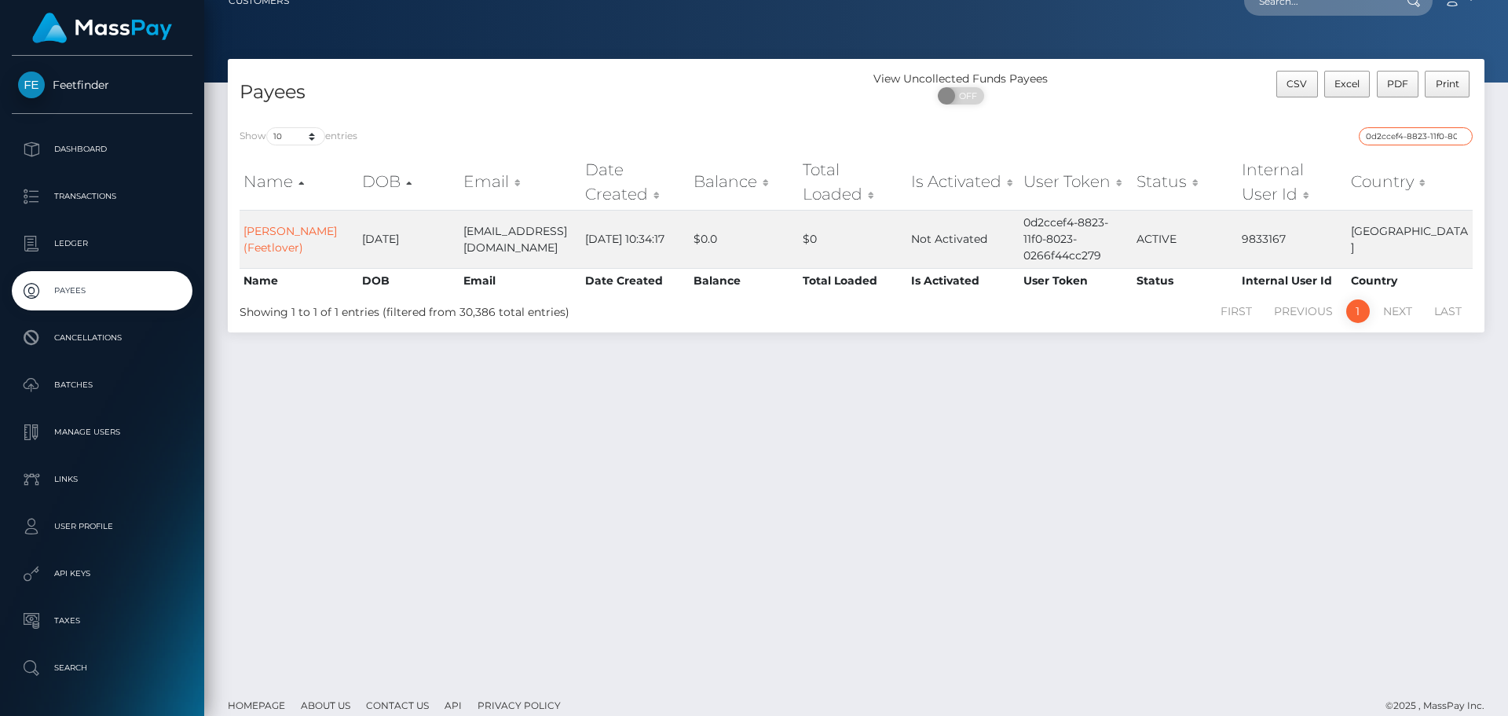
click at [1394, 133] on input "0d2ccef4-8823-11f0-8023-0266f44cc279" at bounding box center [1416, 136] width 114 height 18
paste input "68a0ca84-890d"
paste input "bdfb7627-8cba-11f0-bd85-0694aced620b"
click at [1397, 137] on input "bdfb7627-8cba-11f0-bd85-0694aced620b" at bounding box center [1416, 136] width 114 height 18
paste input "9090d096-90af"
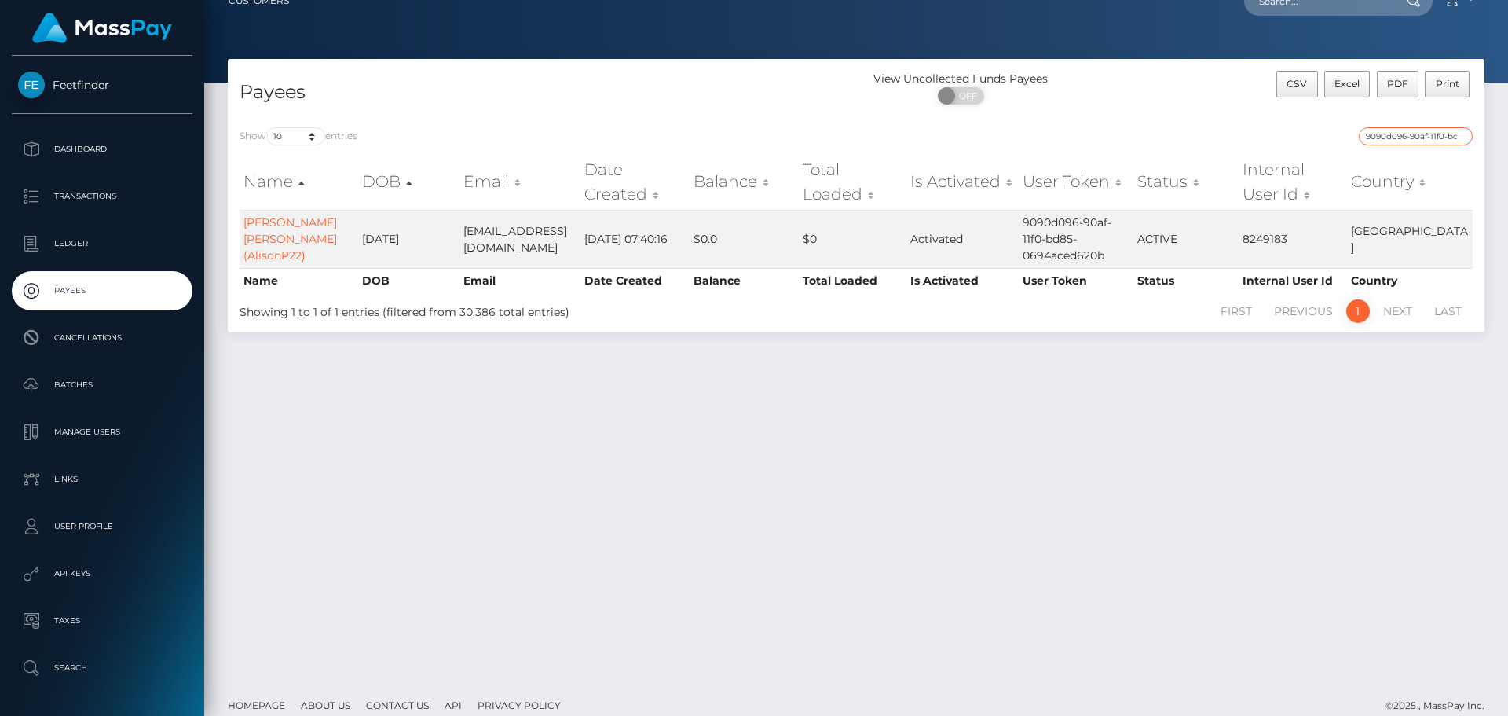
click at [1393, 134] on input "9090d096-90af-11f0-bd85-0694aced620b" at bounding box center [1416, 136] width 114 height 18
paste input "fe73bc17-9261"
click at [1398, 139] on input "fe73bc17-9261-11f0-bd85-0694aced620b" at bounding box center [1416, 136] width 114 height 18
paste input "ef683032-7d63-11f0-8023-0266f44cc279"
click at [1400, 130] on input "ef683032-7d63-11f0-8023-0266f44cc279" at bounding box center [1416, 136] width 114 height 18
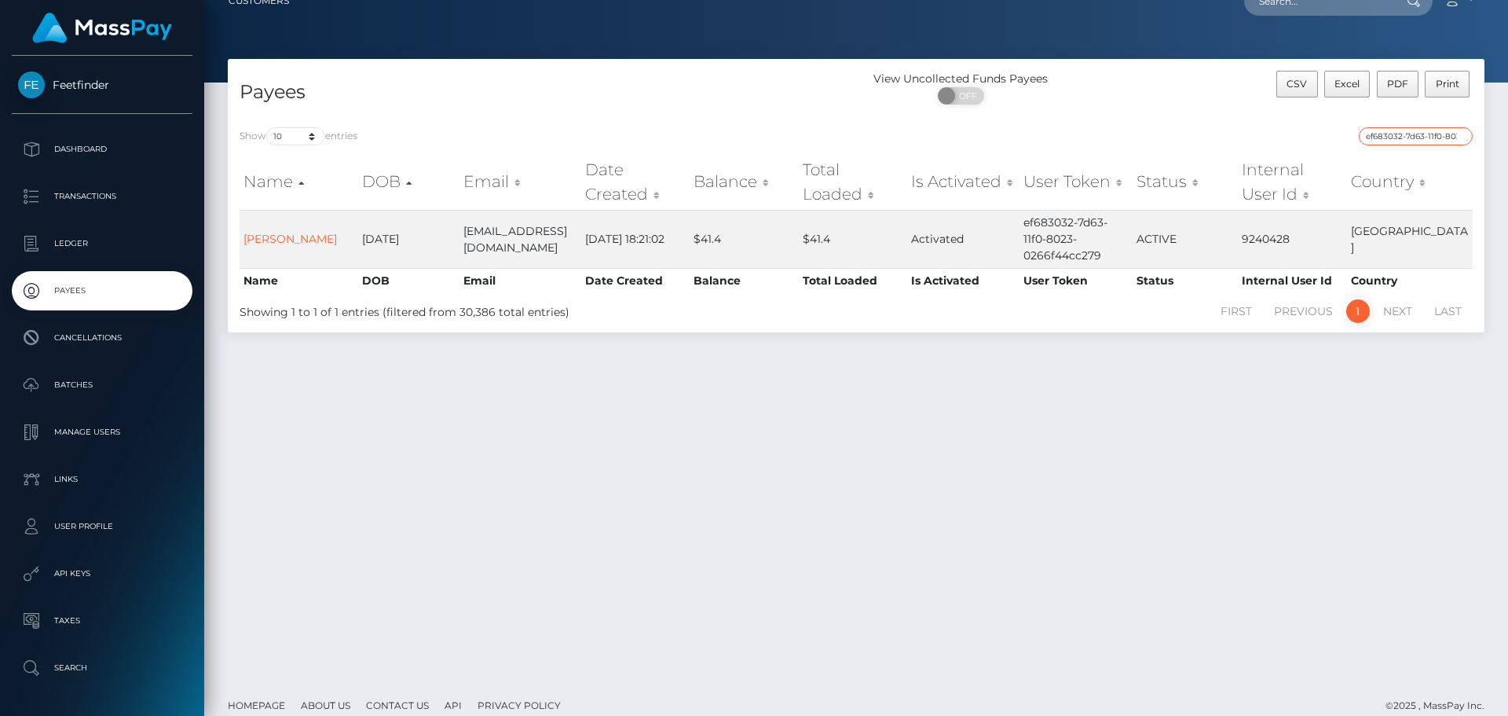
paste input "04a330ea-8b6d-11f0-bd85-0694aced620b"
click at [1383, 140] on input "04a330ea-8b6d-11f0-bd85-0694aced620b" at bounding box center [1416, 136] width 114 height 18
paste input "d13c065a-8d8f"
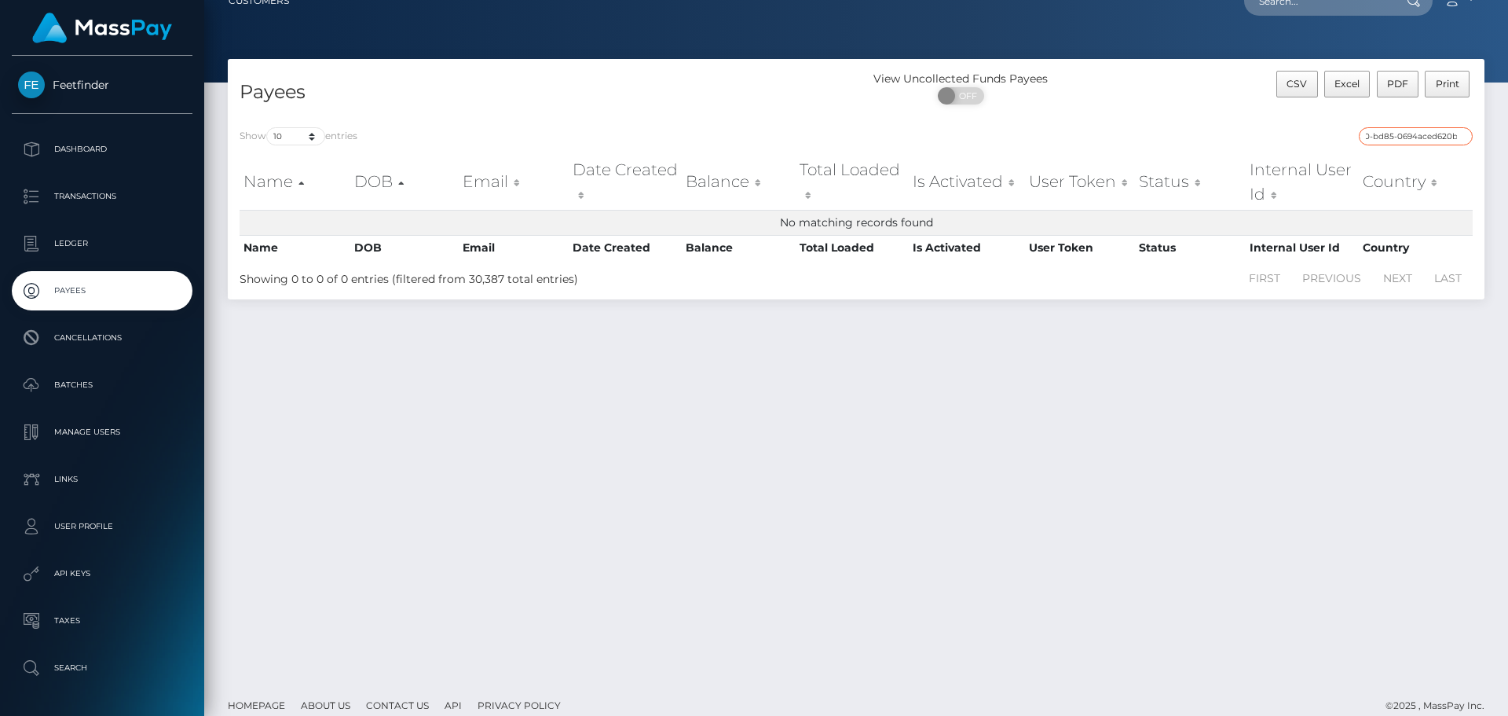
type input "d13c065a-8d8f-11f0-bd85-0694aced620b"
click at [1409, 134] on input "d13c065a-8d8f-11f0-bd85-0694aced620b" at bounding box center [1416, 136] width 114 height 18
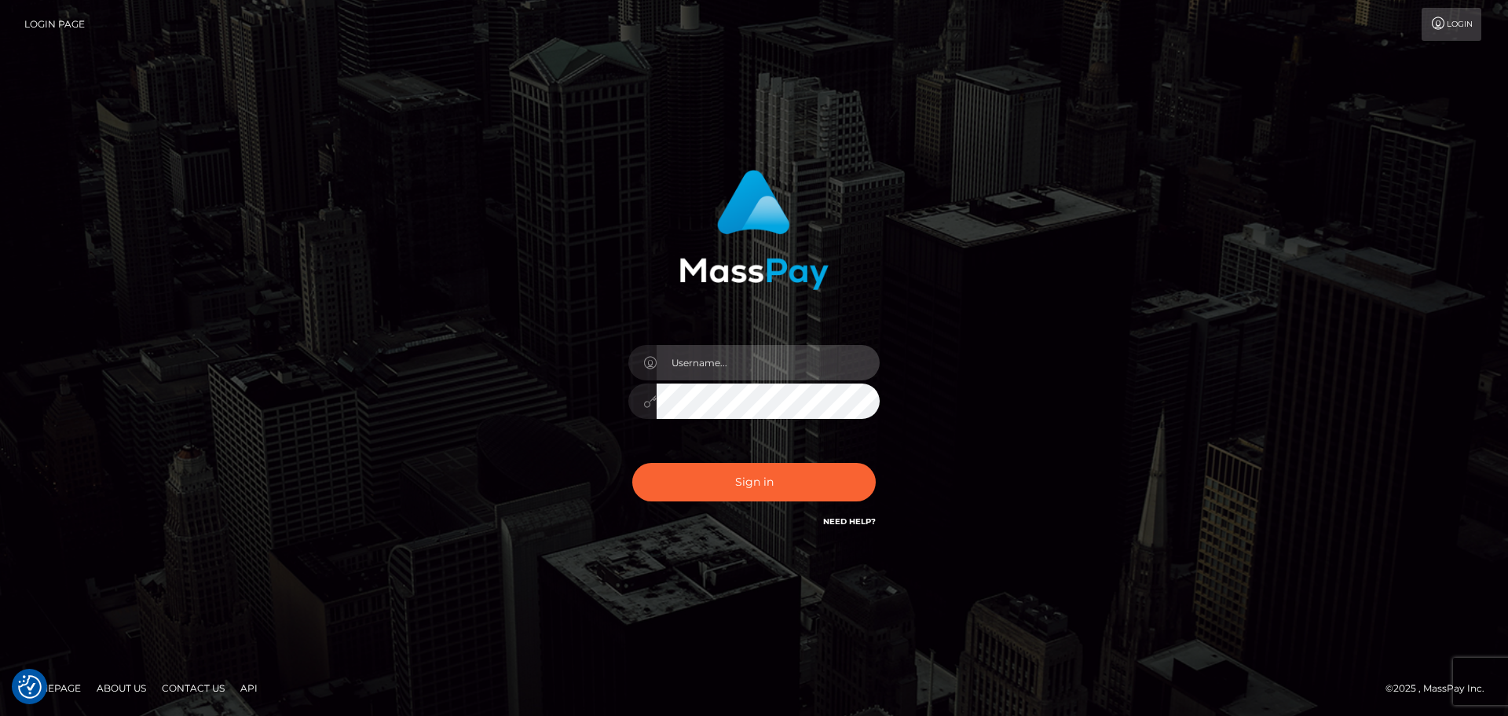
type input "hello.feetfinder"
click at [492, 564] on div "hello.feetfinder" at bounding box center [754, 357] width 1508 height 635
